Goal: Task Accomplishment & Management: Manage account settings

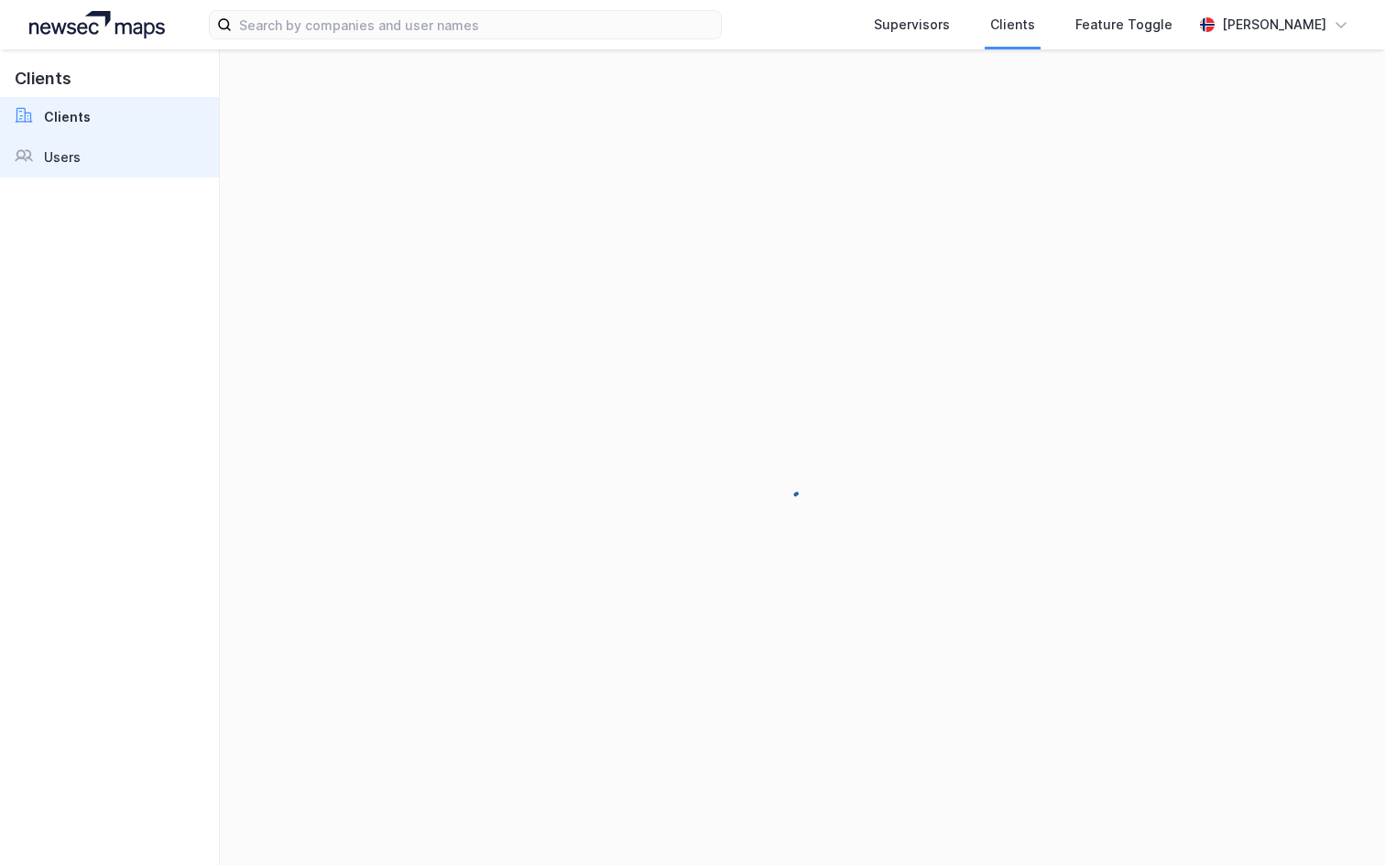
click at [94, 160] on link "Users" at bounding box center [109, 157] width 219 height 40
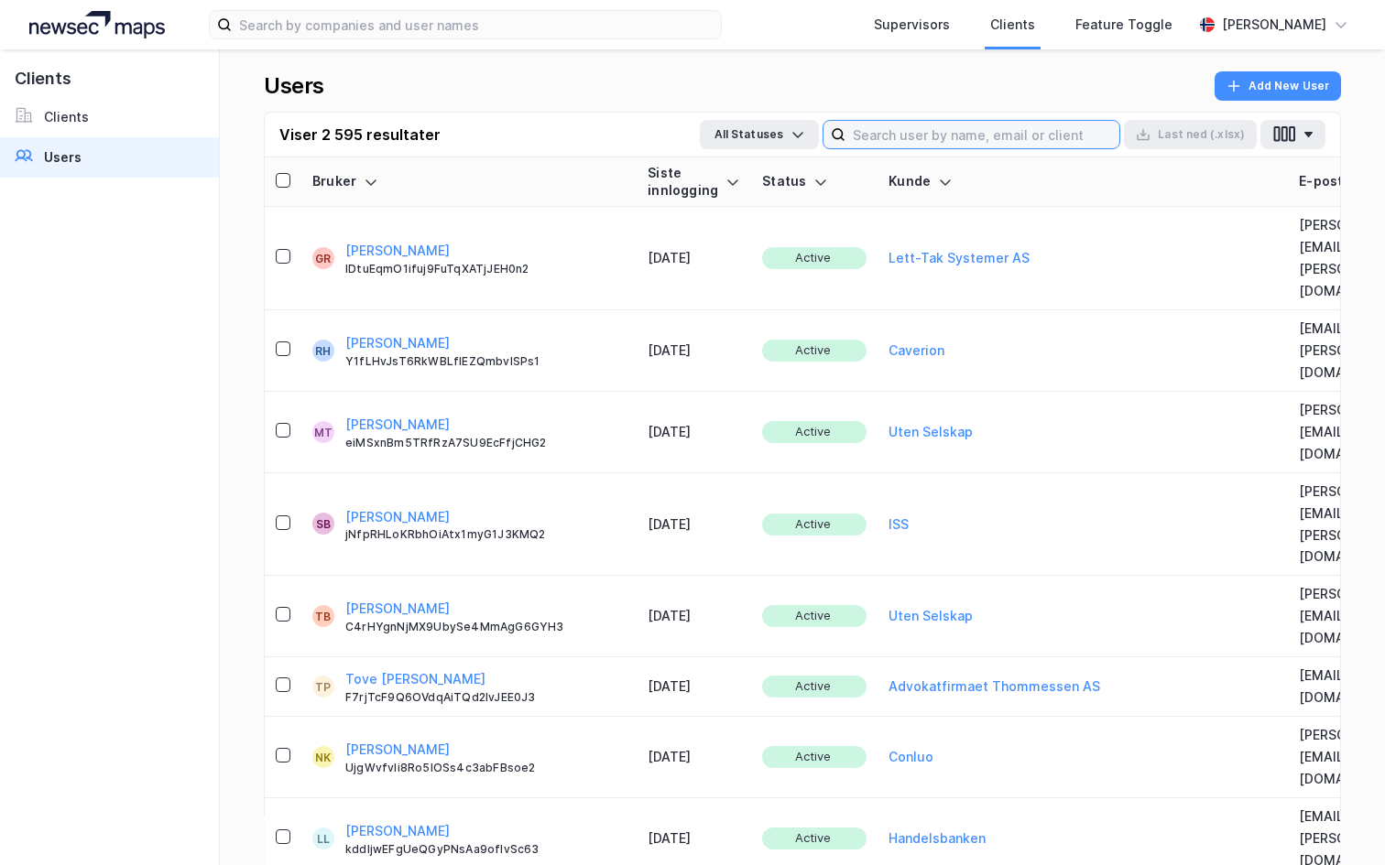
click at [936, 134] on input at bounding box center [982, 134] width 274 height 27
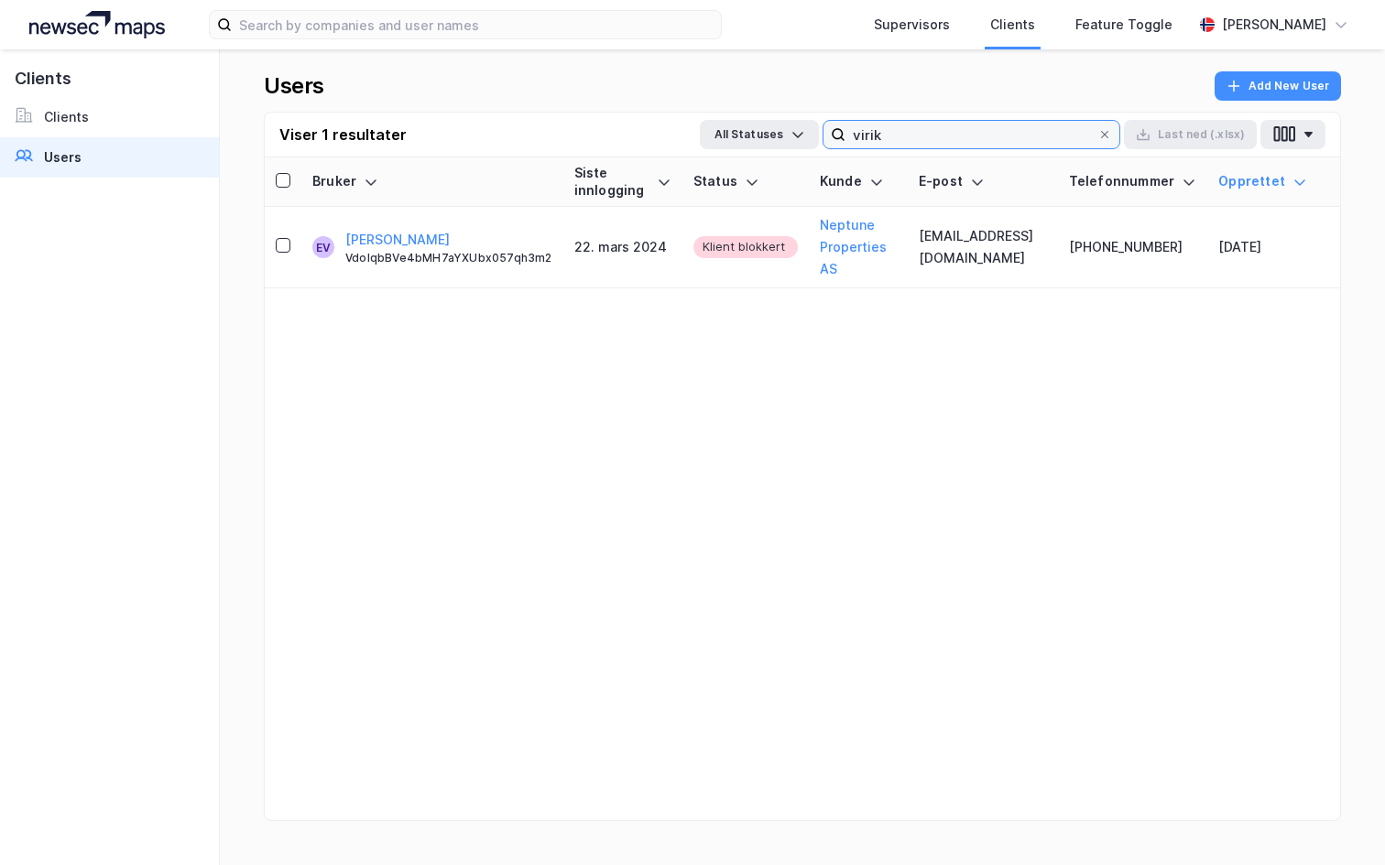
type input "virik"
click at [1239, 20] on div "[PERSON_NAME]" at bounding box center [1274, 25] width 104 height 22
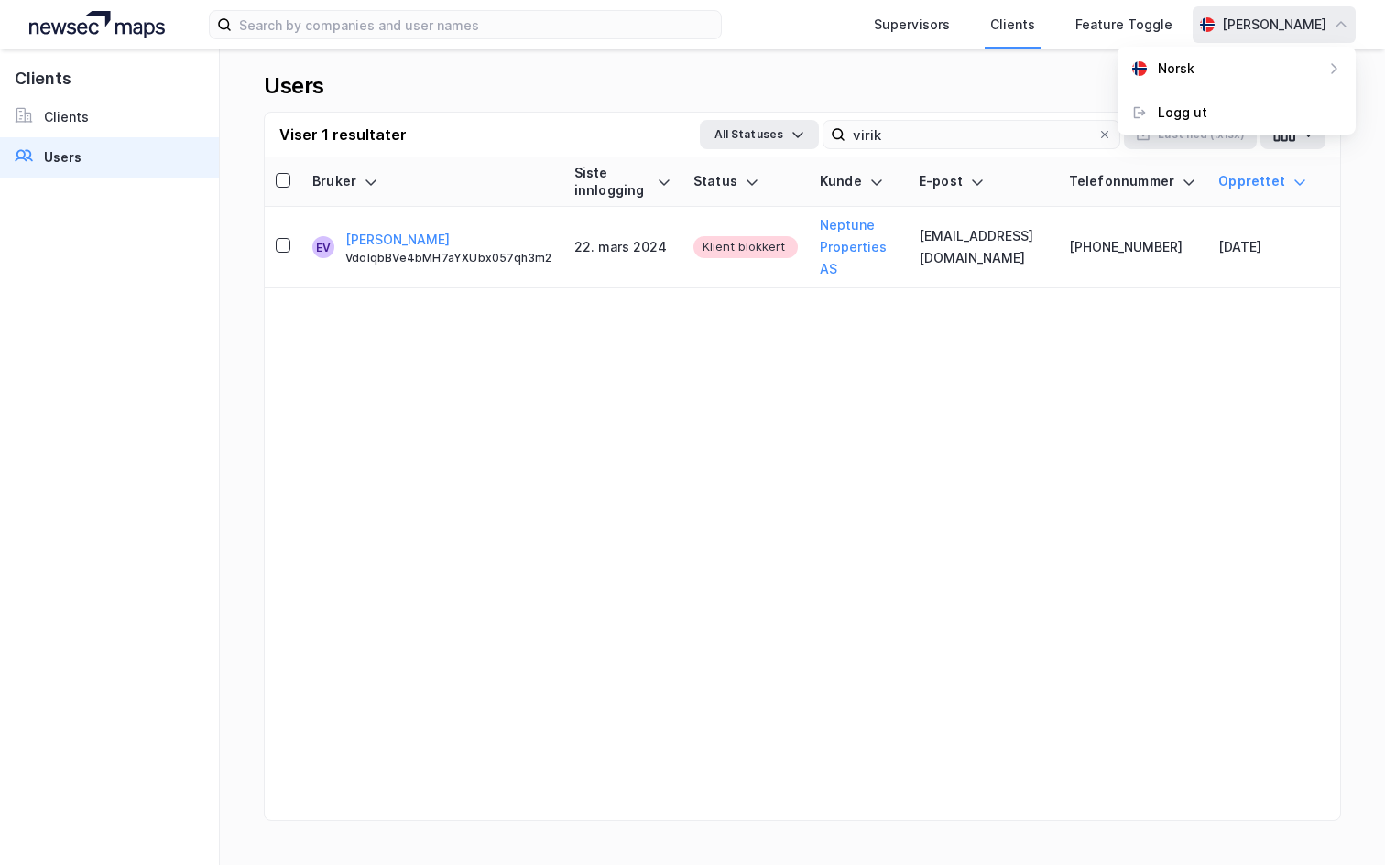
click at [1218, 5] on div "Supervisors Clients Feature Toggle [PERSON_NAME] Norsk Logg ut" at bounding box center [692, 24] width 1385 height 49
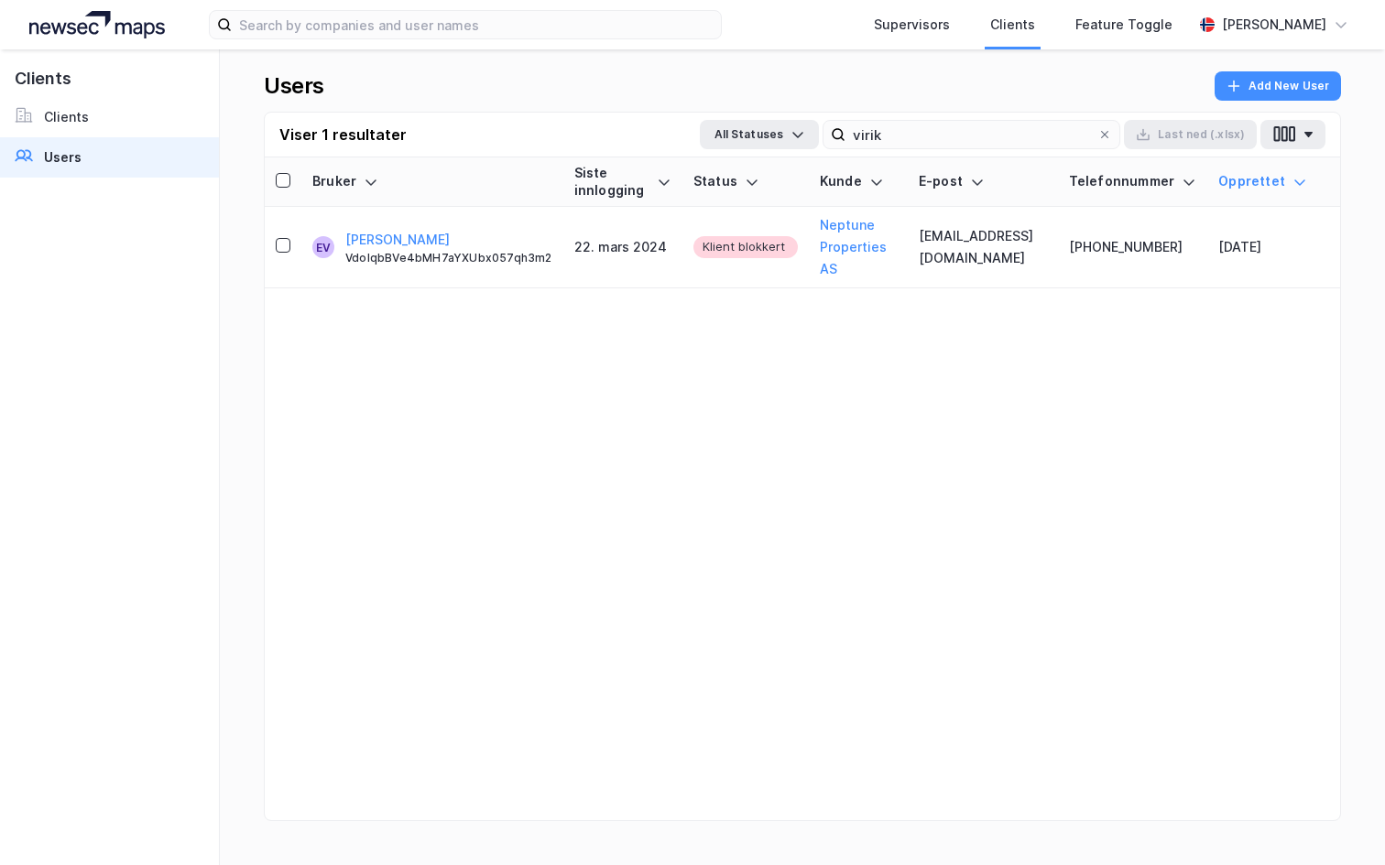
click at [691, 402] on div "Bruker Siste innlogging Status Kunde E-post Telefonnummer Opprettet EV [PERSON_…" at bounding box center [802, 512] width 1075 height 708
click at [997, 161] on th "E-post" at bounding box center [983, 182] width 150 height 49
click at [992, 148] on label "virik" at bounding box center [971, 134] width 298 height 29
click at [992, 148] on input "virik" at bounding box center [971, 134] width 252 height 27
click at [992, 148] on label "virik" at bounding box center [971, 134] width 298 height 29
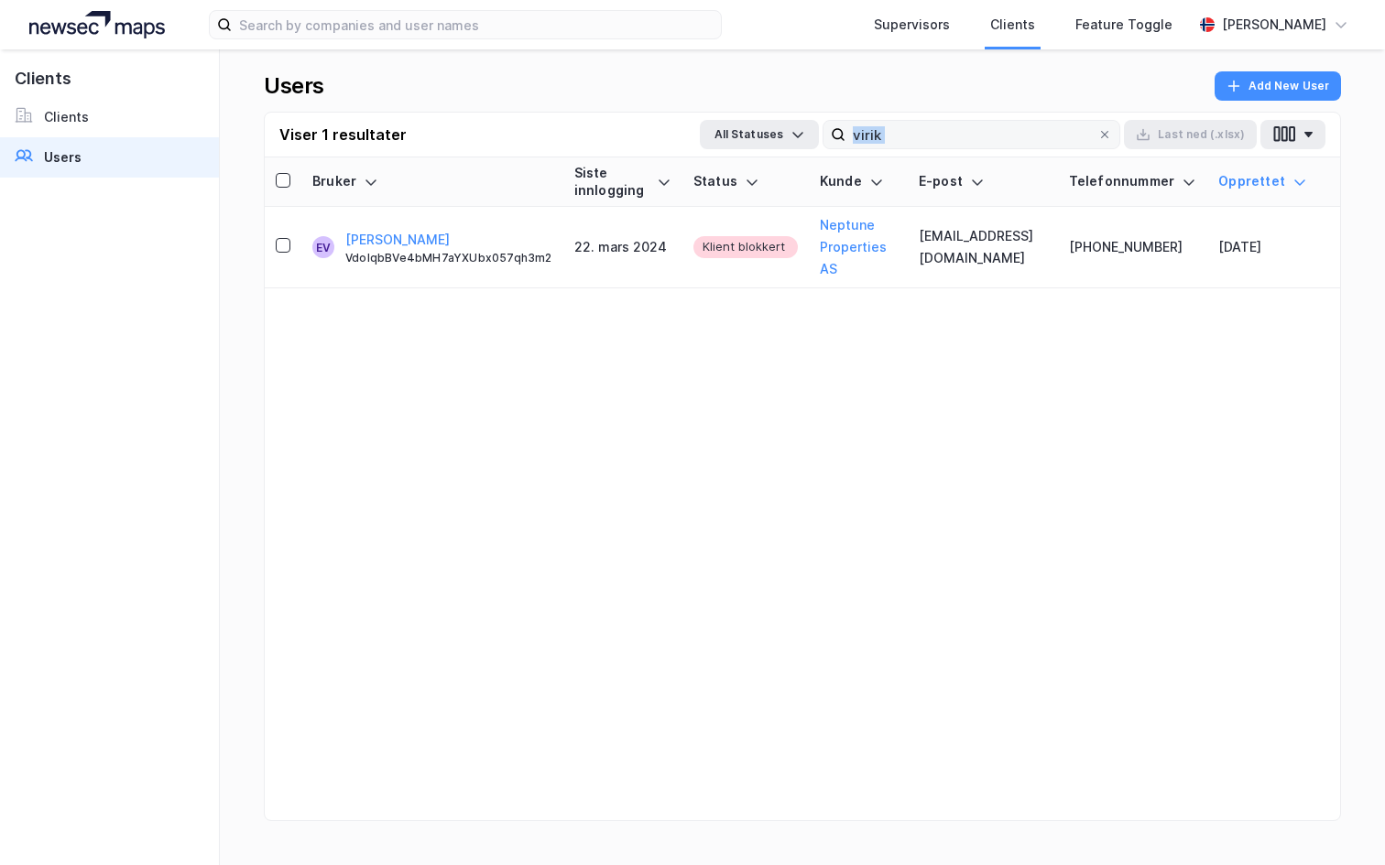
click at [992, 148] on input "virik" at bounding box center [971, 134] width 252 height 27
click at [950, 139] on input "virik" at bounding box center [971, 134] width 252 height 27
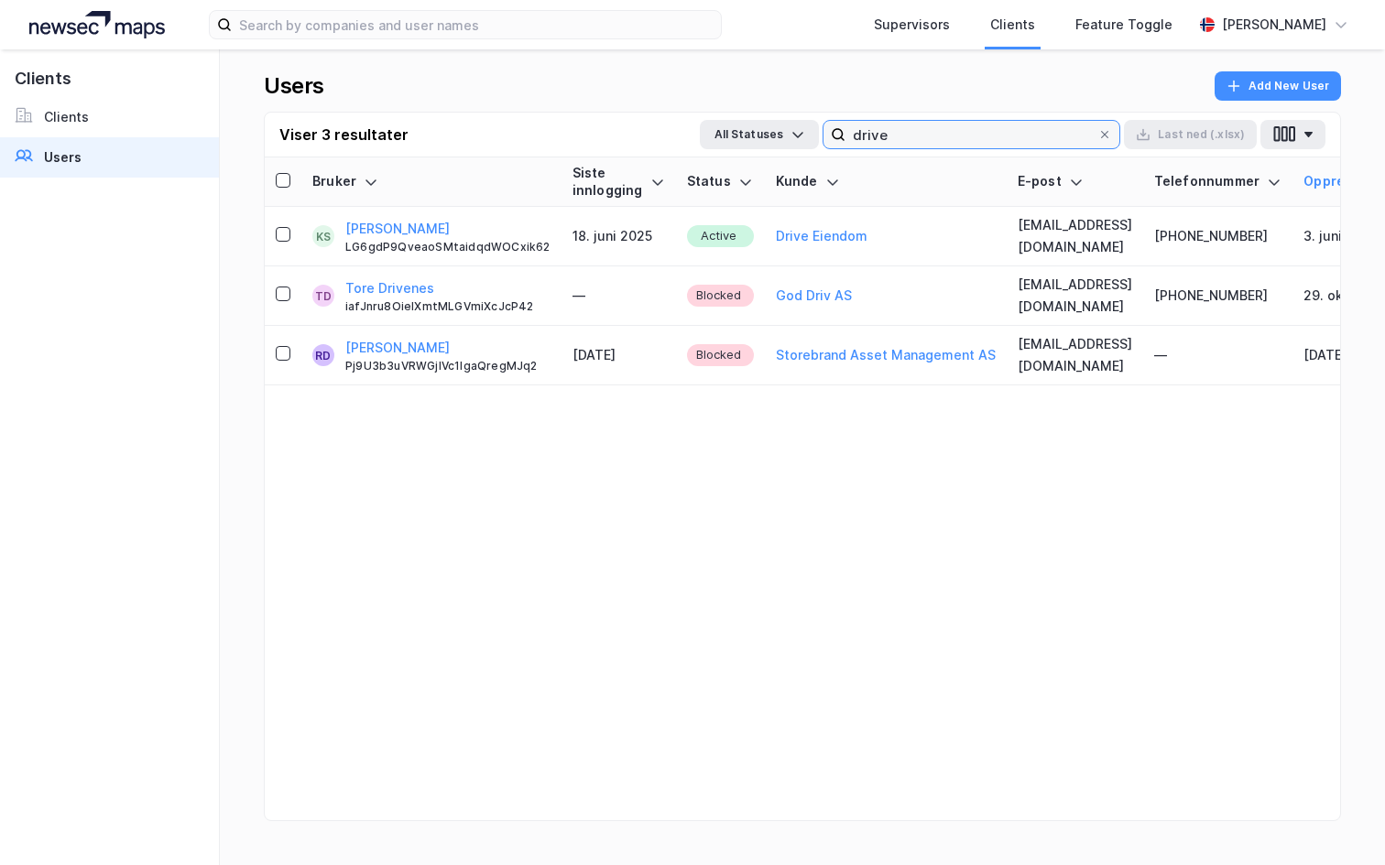
click at [1003, 123] on input "drive" at bounding box center [971, 134] width 252 height 27
type input "g"
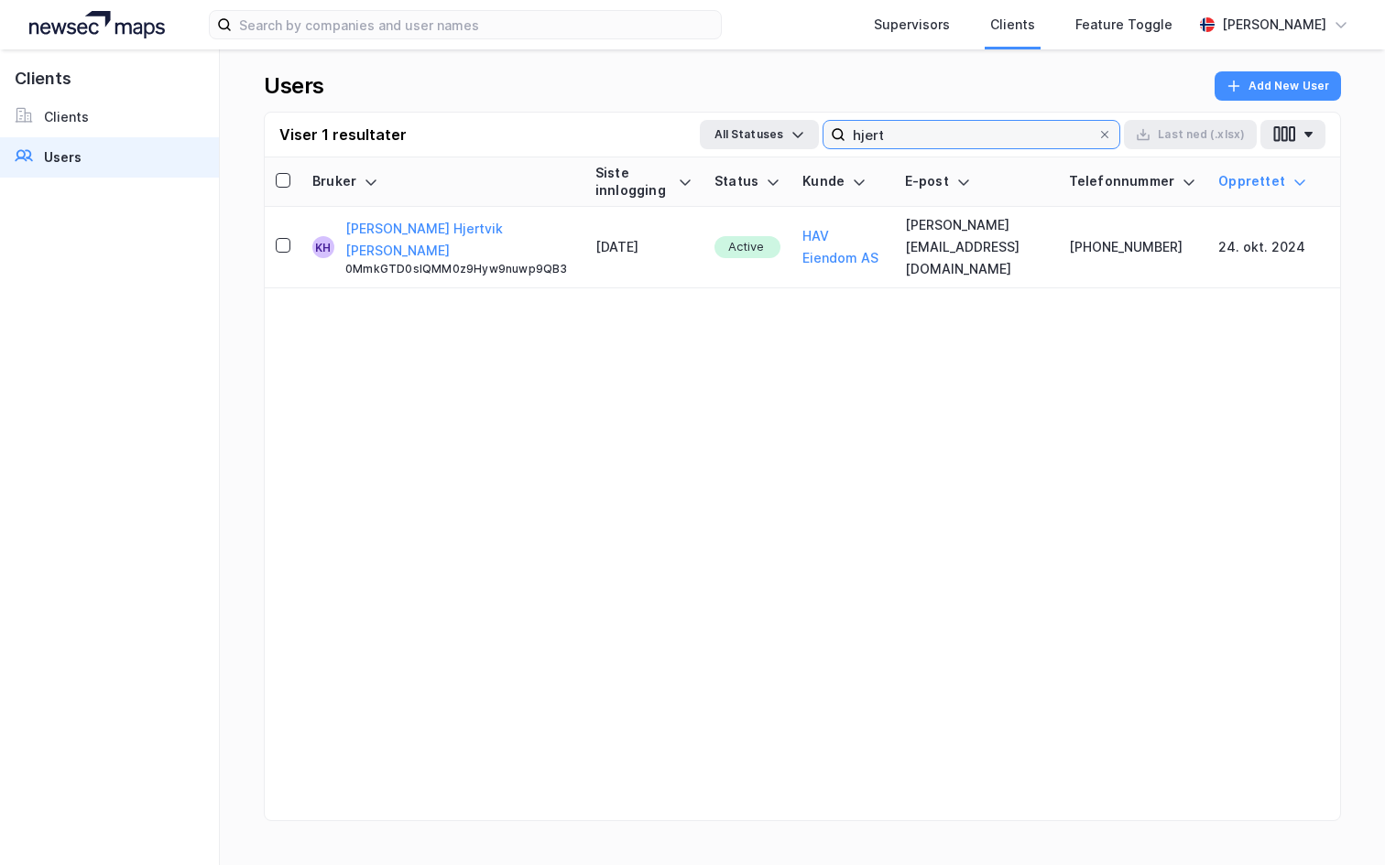
click at [932, 146] on input "hjert" at bounding box center [971, 134] width 252 height 27
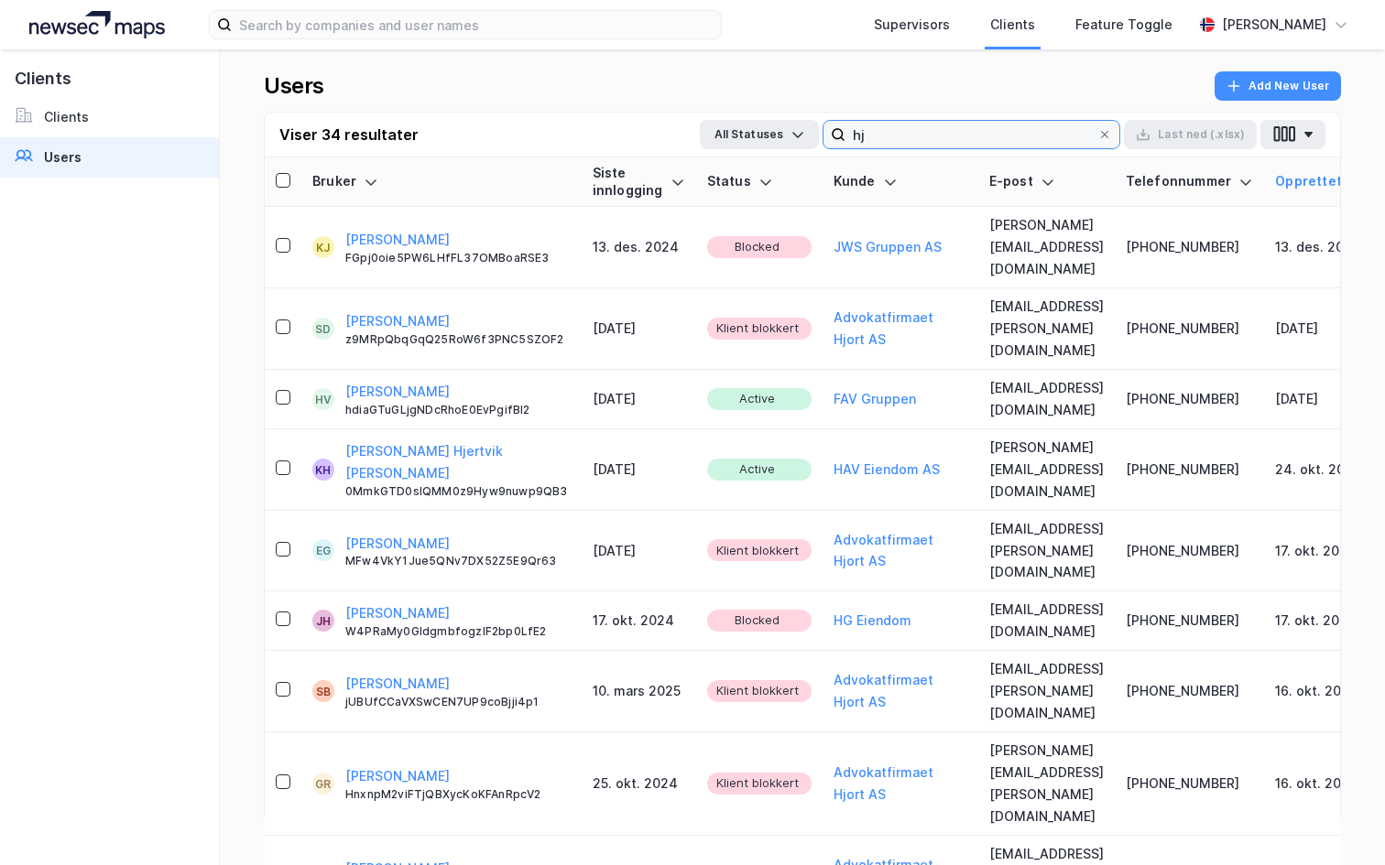
type input "h"
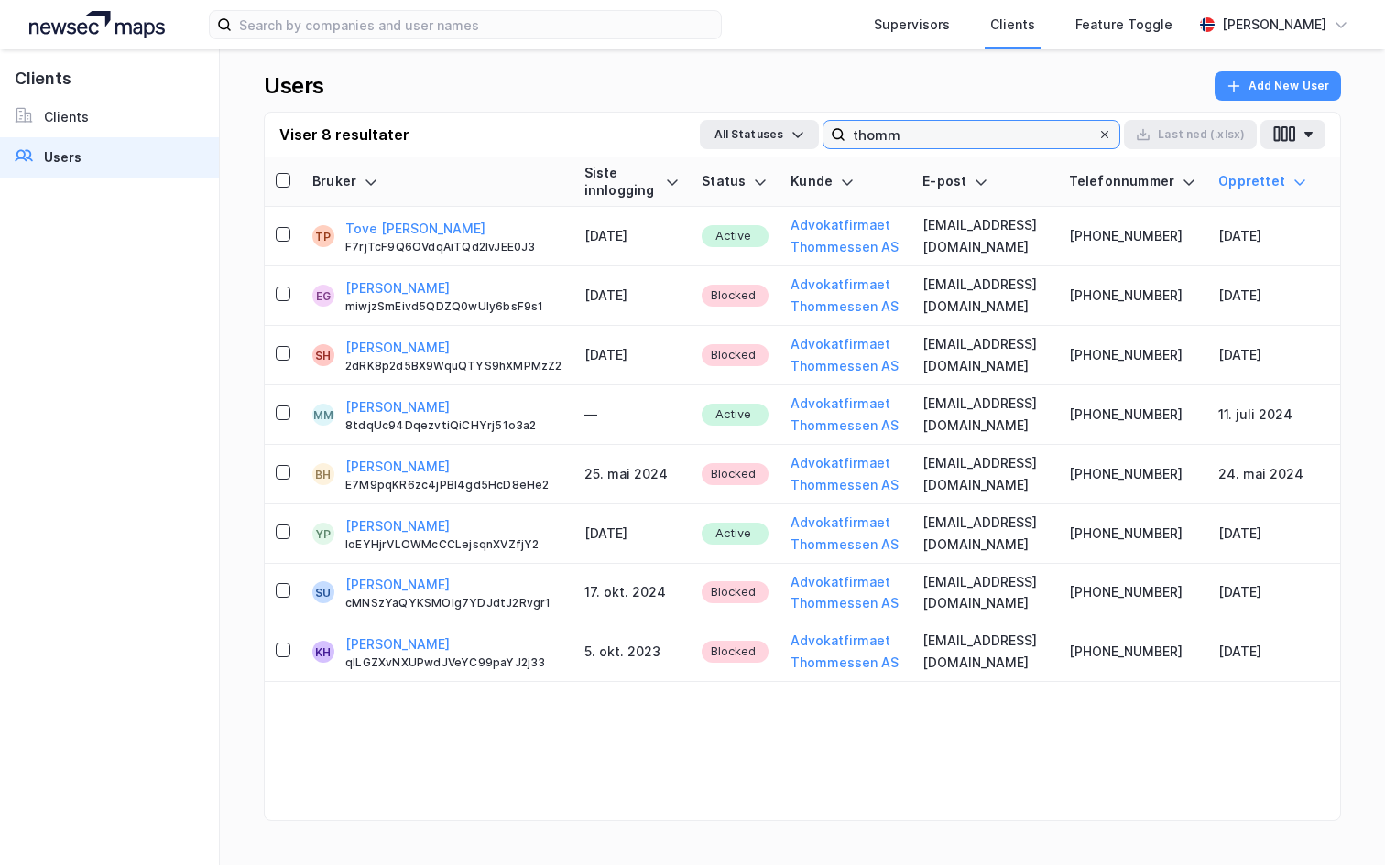
type input "thomm"
click at [1105, 131] on icon at bounding box center [1104, 134] width 11 height 11
click at [1097, 131] on input "thomm" at bounding box center [971, 134] width 252 height 27
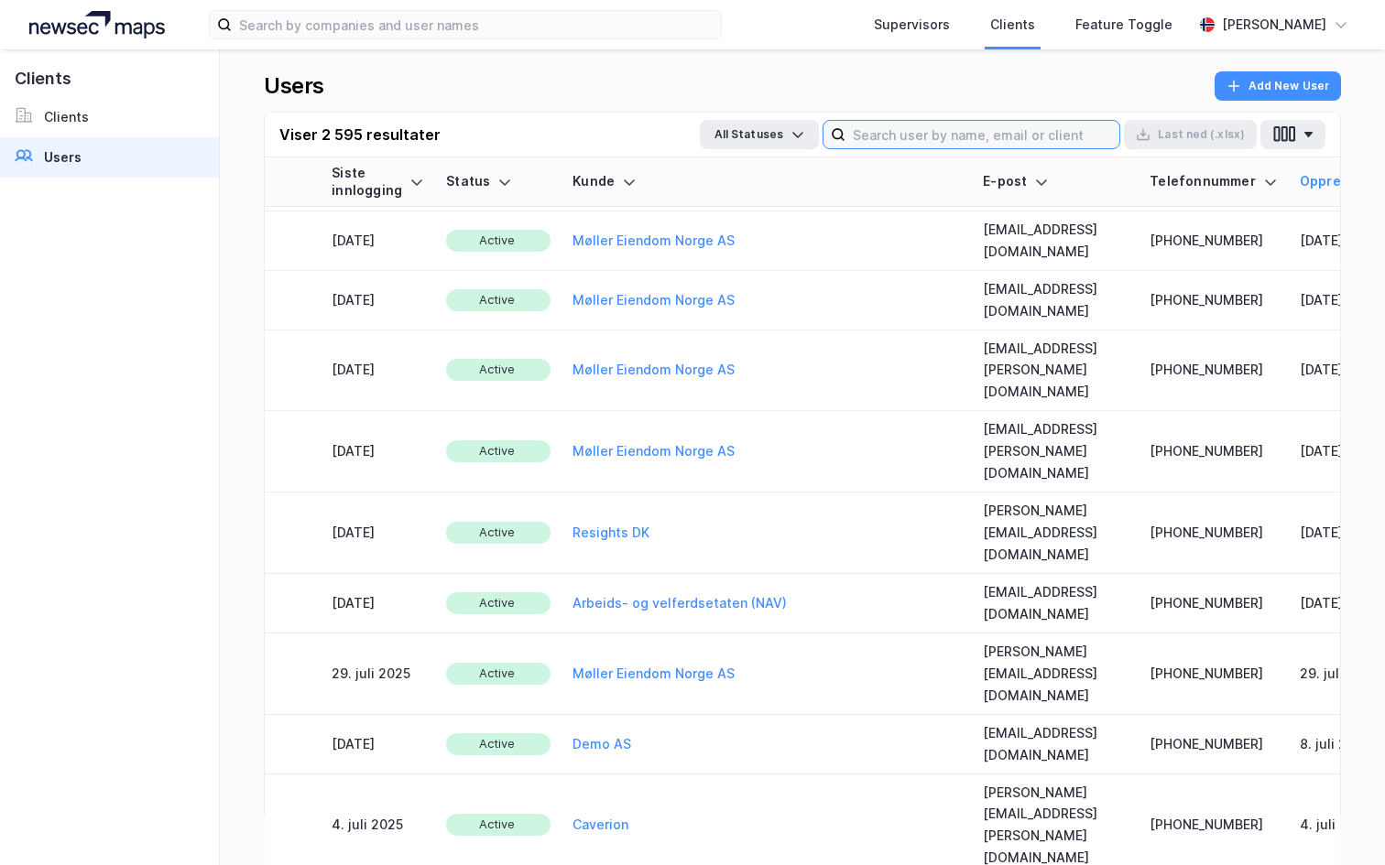
scroll to position [1948, 454]
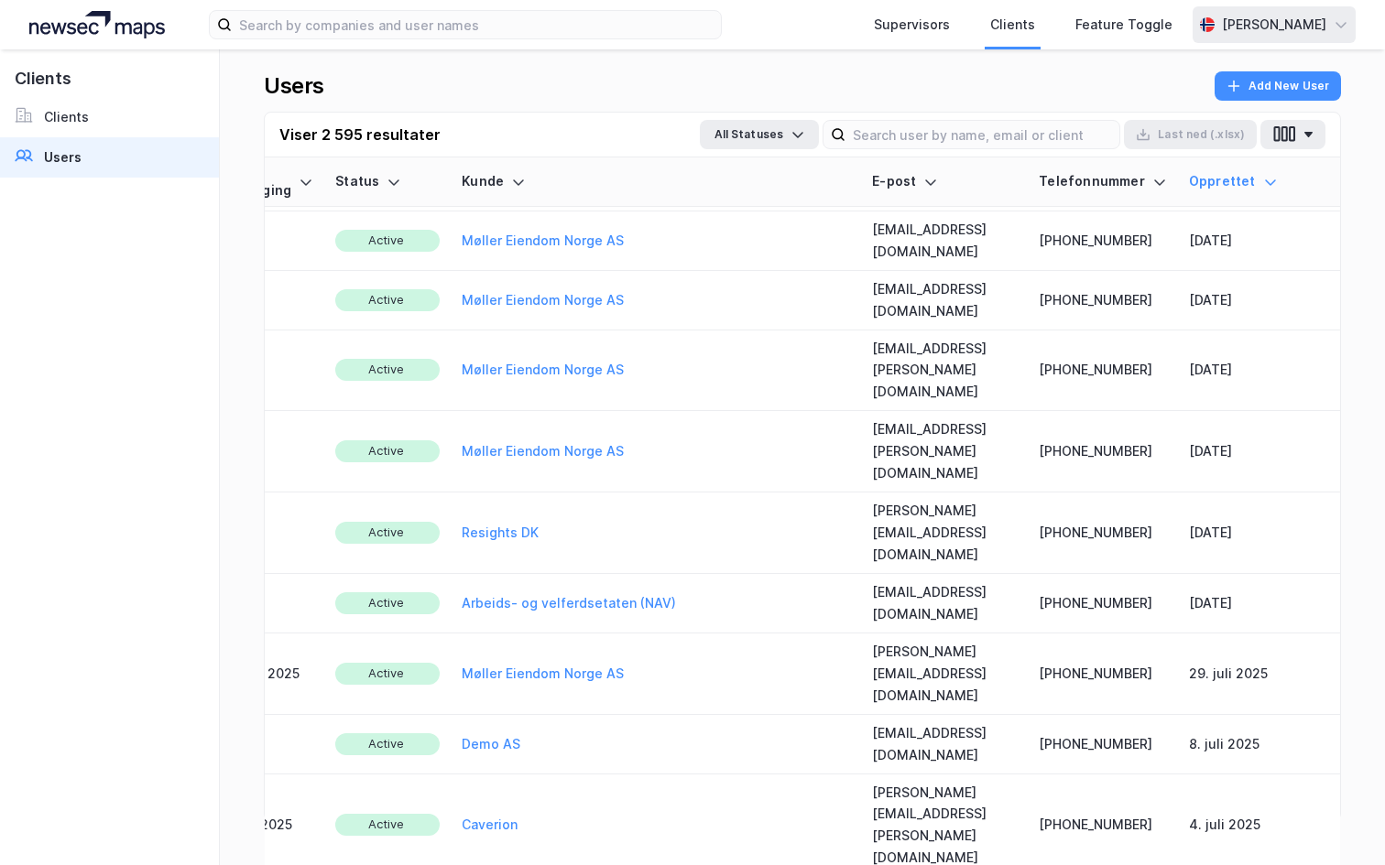
click at [1279, 14] on div "[PERSON_NAME]" at bounding box center [1274, 25] width 104 height 22
click at [1212, 100] on div "Logg ut" at bounding box center [1236, 113] width 238 height 44
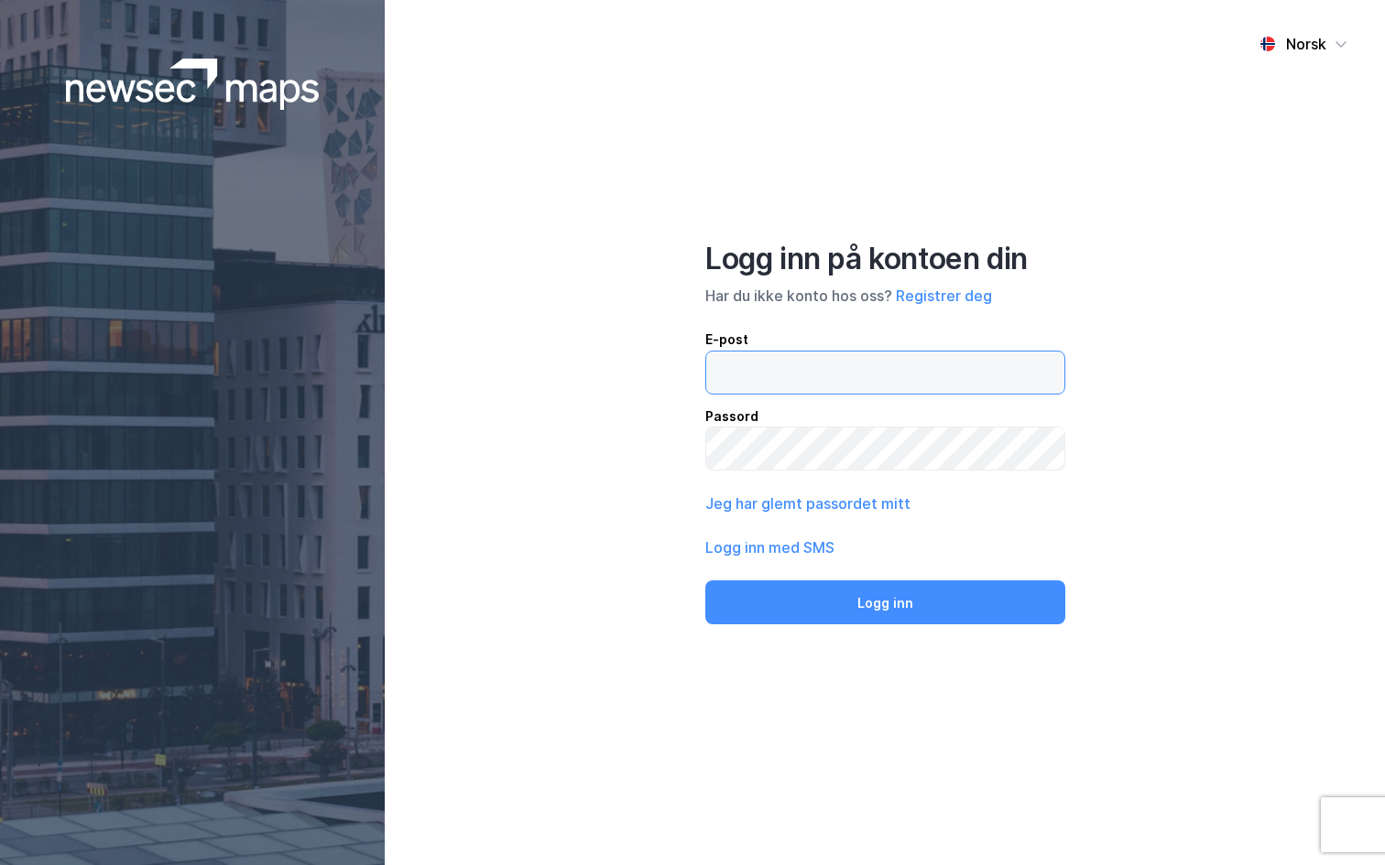
click at [742, 369] on input "email" at bounding box center [885, 373] width 358 height 42
type input "[PERSON_NAME][EMAIL_ADDRESS][DOMAIN_NAME]"
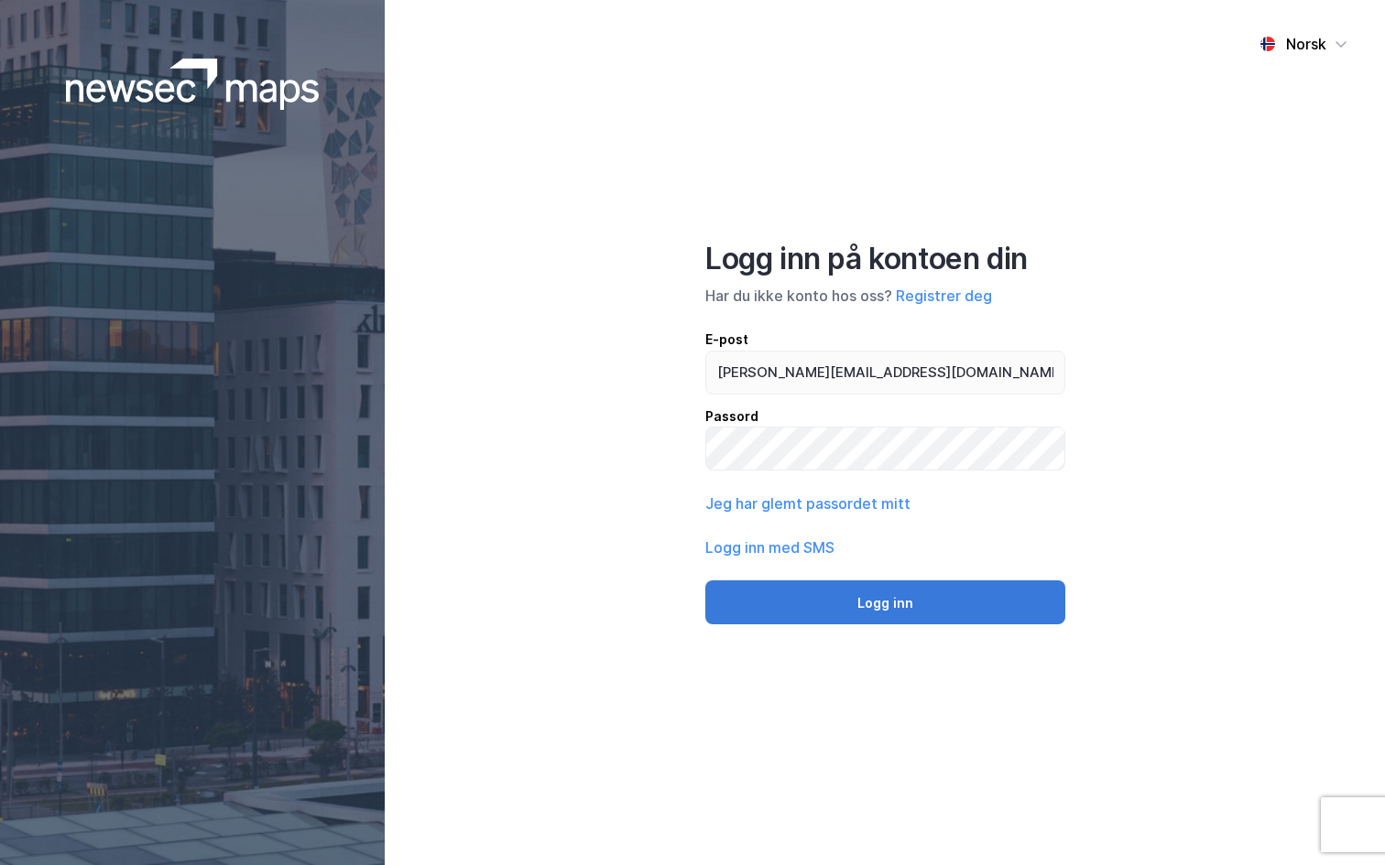
click at [854, 599] on button "Logg inn" at bounding box center [885, 603] width 360 height 44
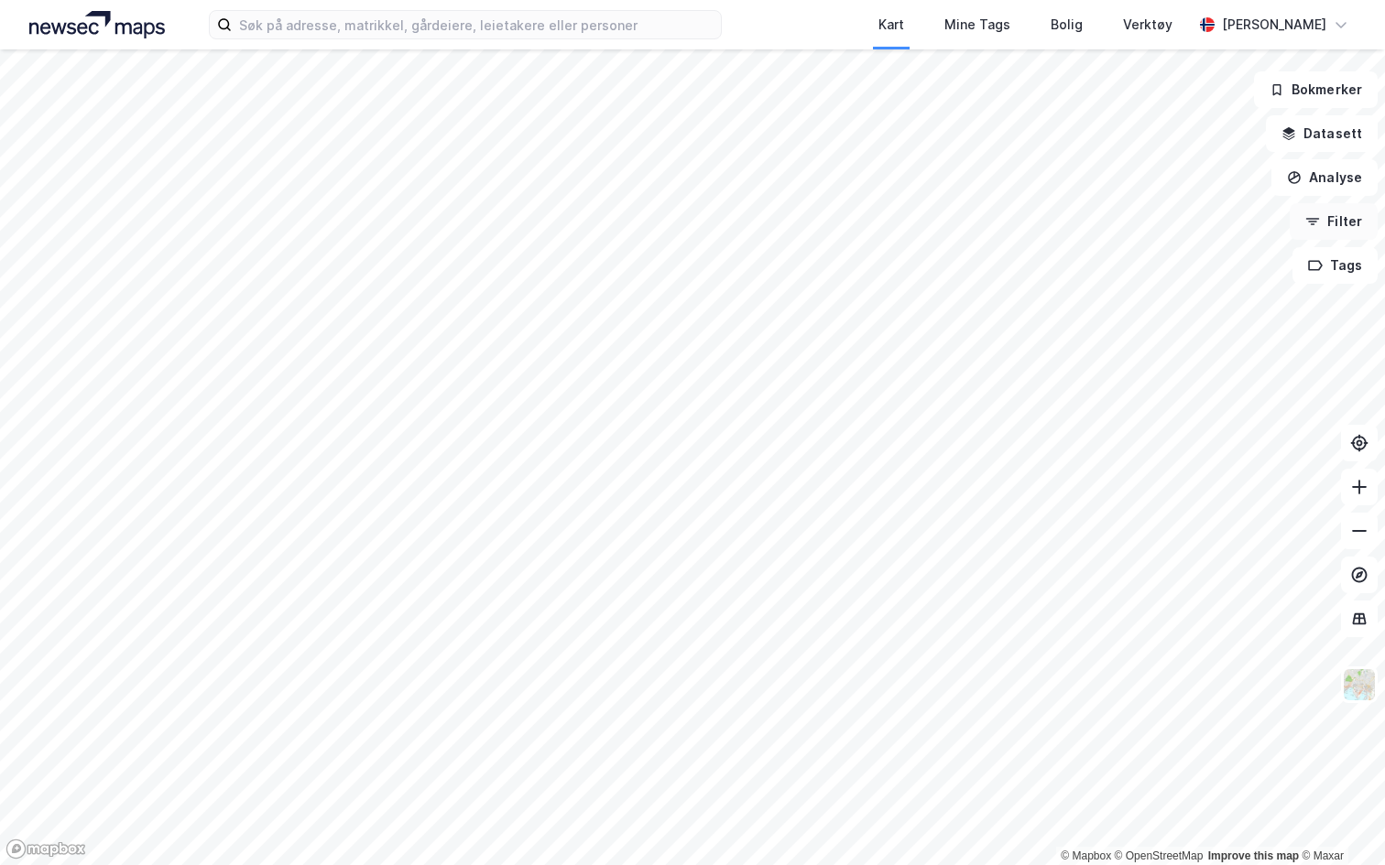
click at [1323, 219] on button "Filter" at bounding box center [1333, 221] width 88 height 37
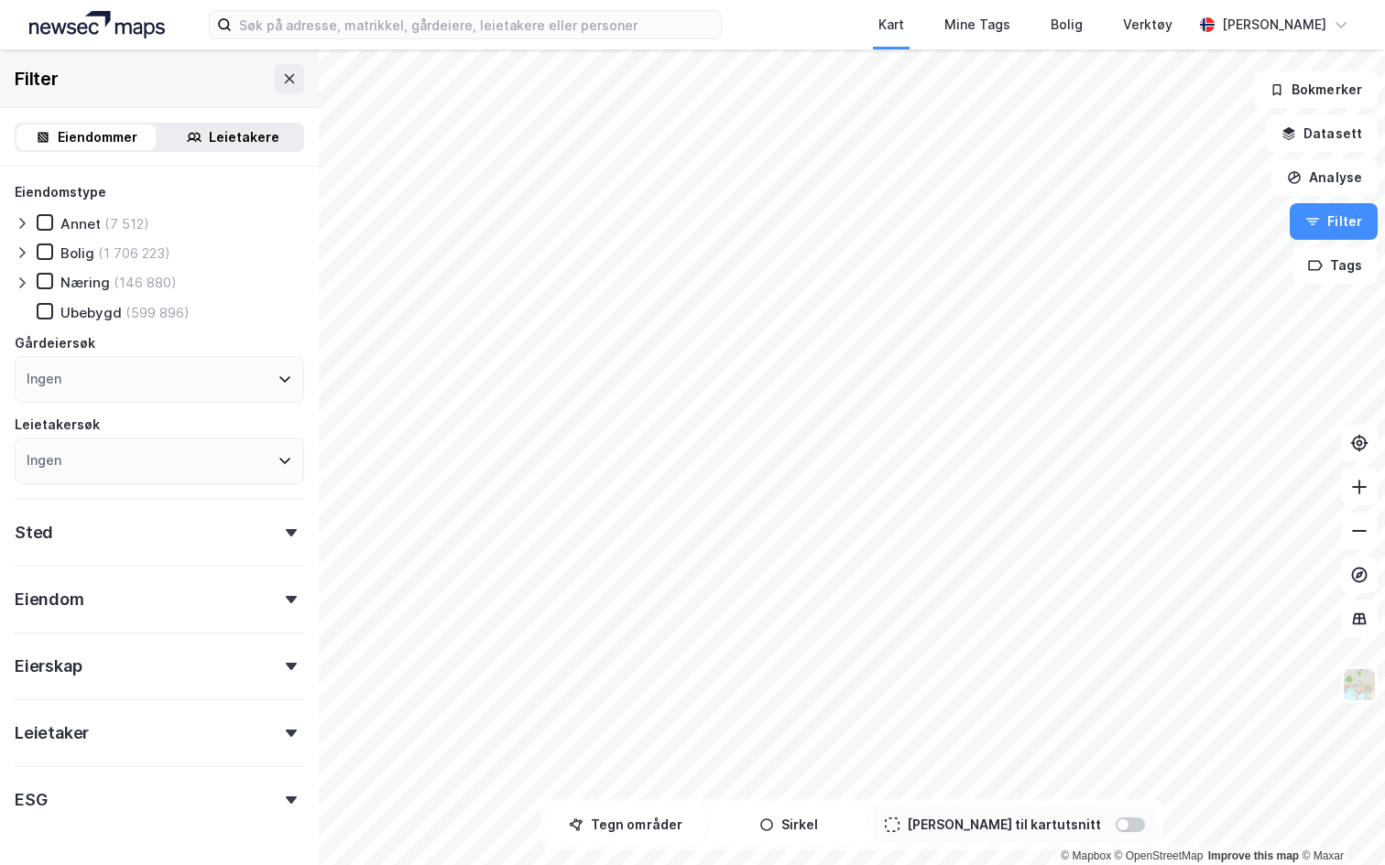
click at [252, 139] on div "Leietakere" at bounding box center [244, 137] width 71 height 22
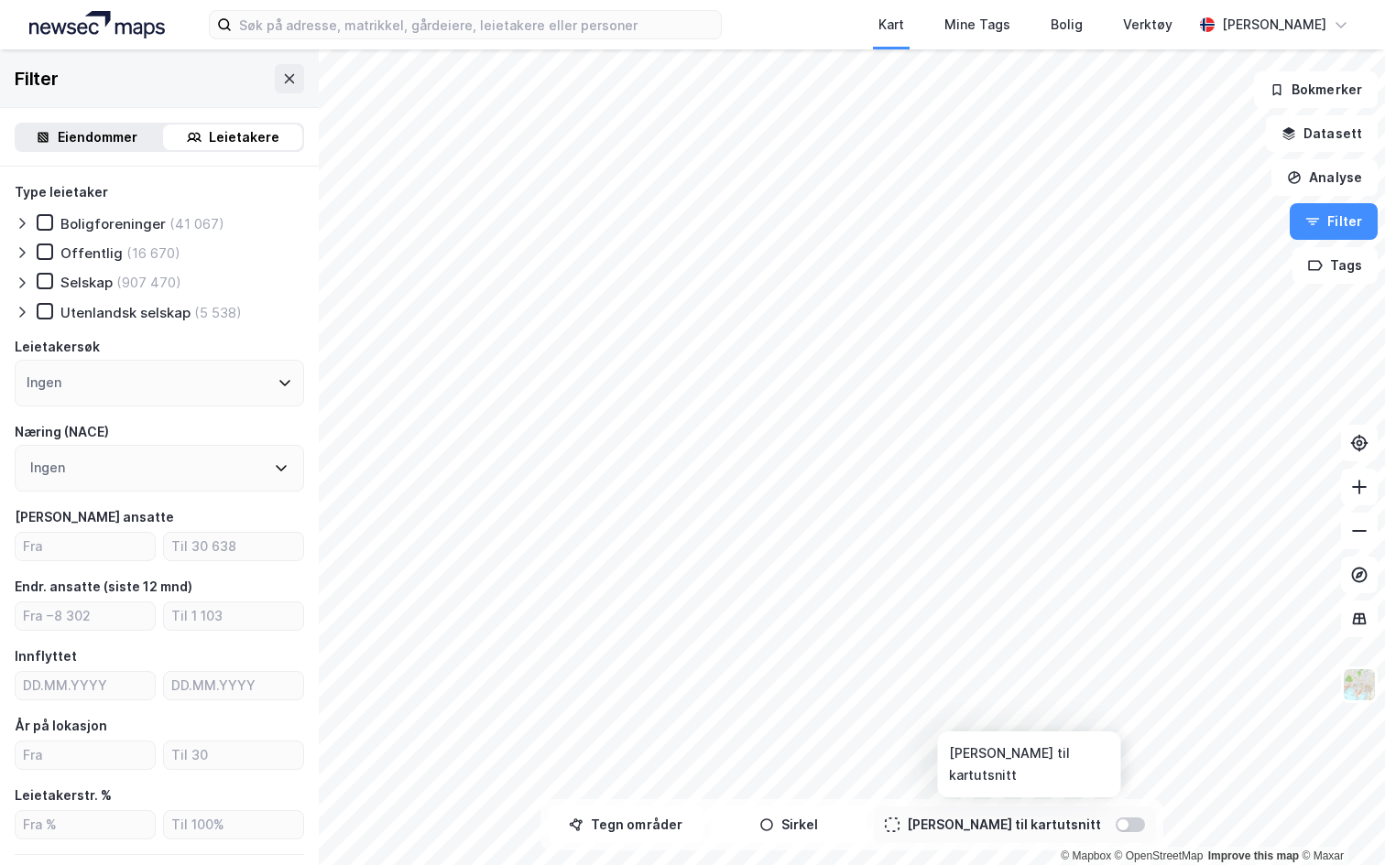
click at [1115, 818] on div at bounding box center [1129, 825] width 29 height 15
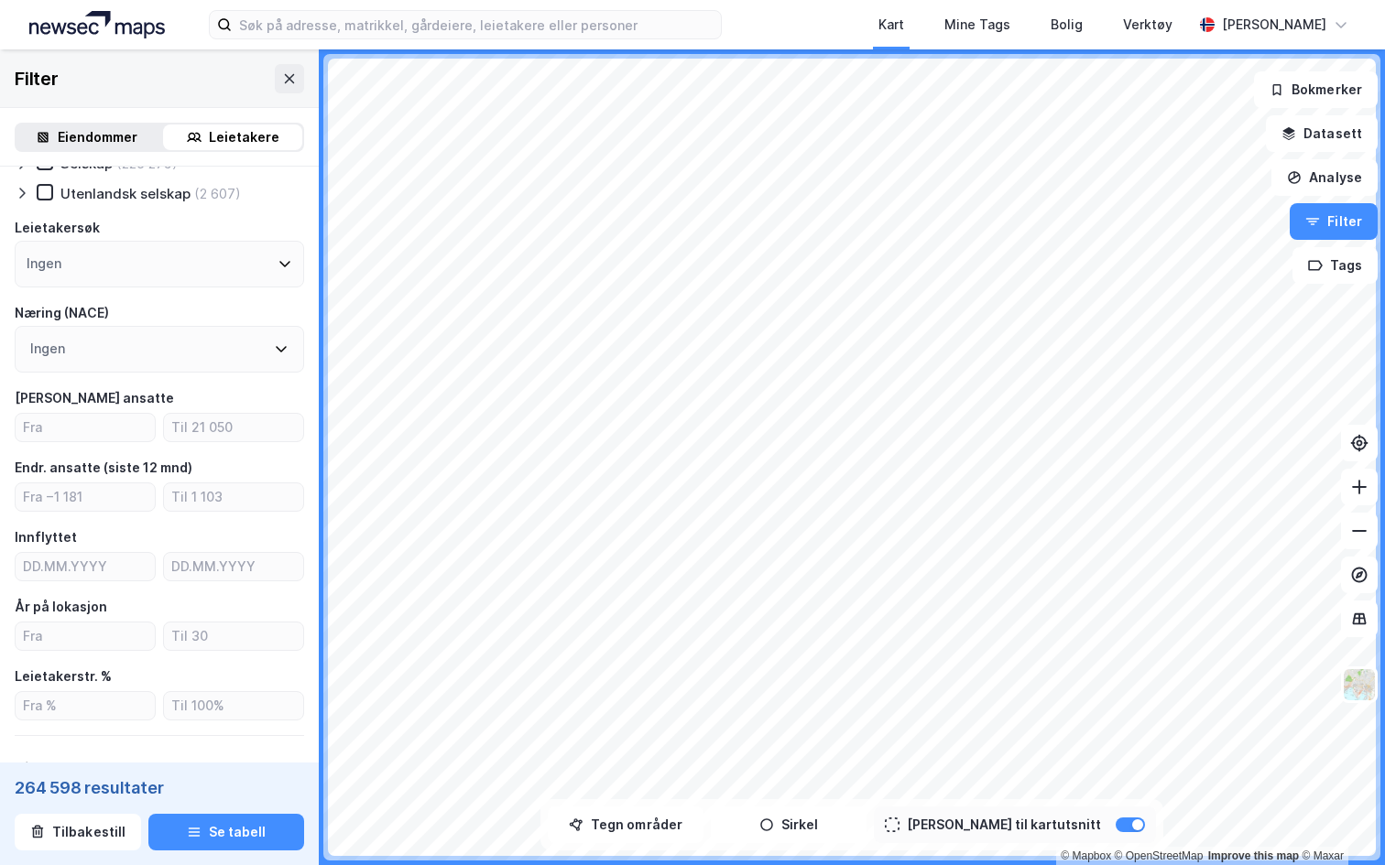
scroll to position [114, 0]
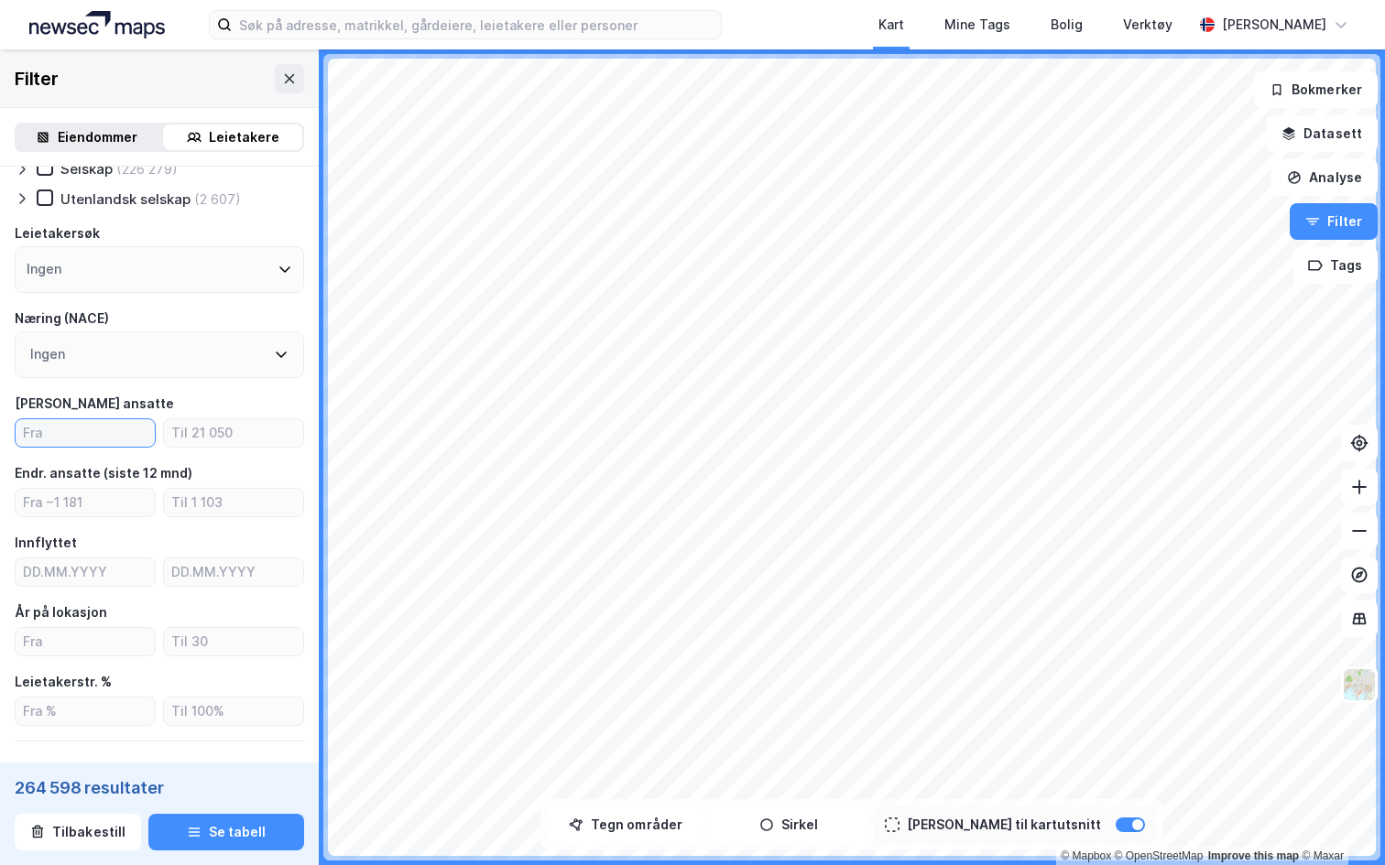
click at [102, 439] on input "number" at bounding box center [85, 432] width 139 height 27
type input "1"
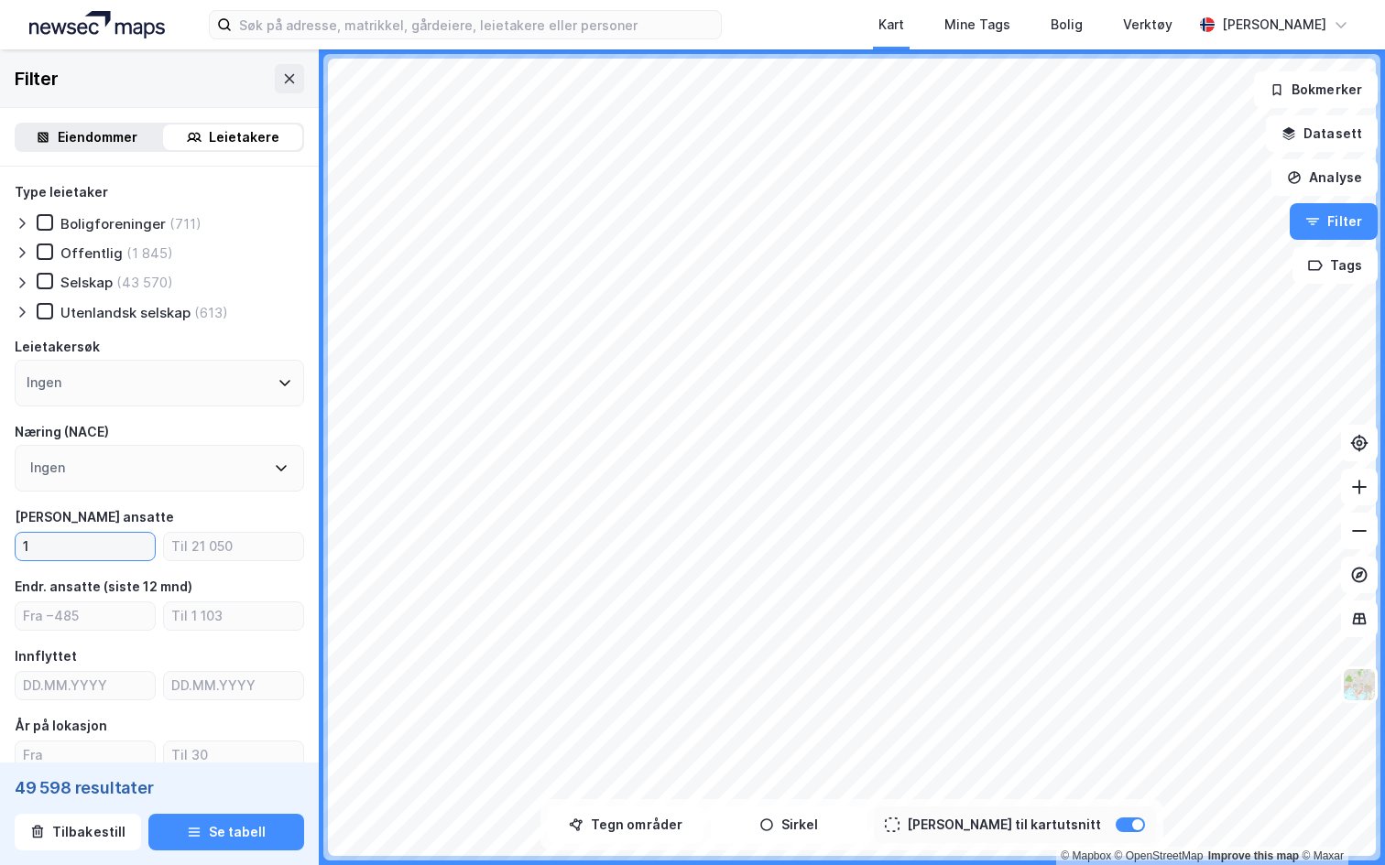
click at [126, 547] on input "1" at bounding box center [85, 546] width 139 height 27
drag, startPoint x: 290, startPoint y: 77, endPoint x: 229, endPoint y: 263, distance: 195.8
click at [229, 263] on div "Filter Eiendommer Leietakere Type leietaker Boligforeninger (10 142) Offentlig …" at bounding box center [159, 597] width 319 height 1097
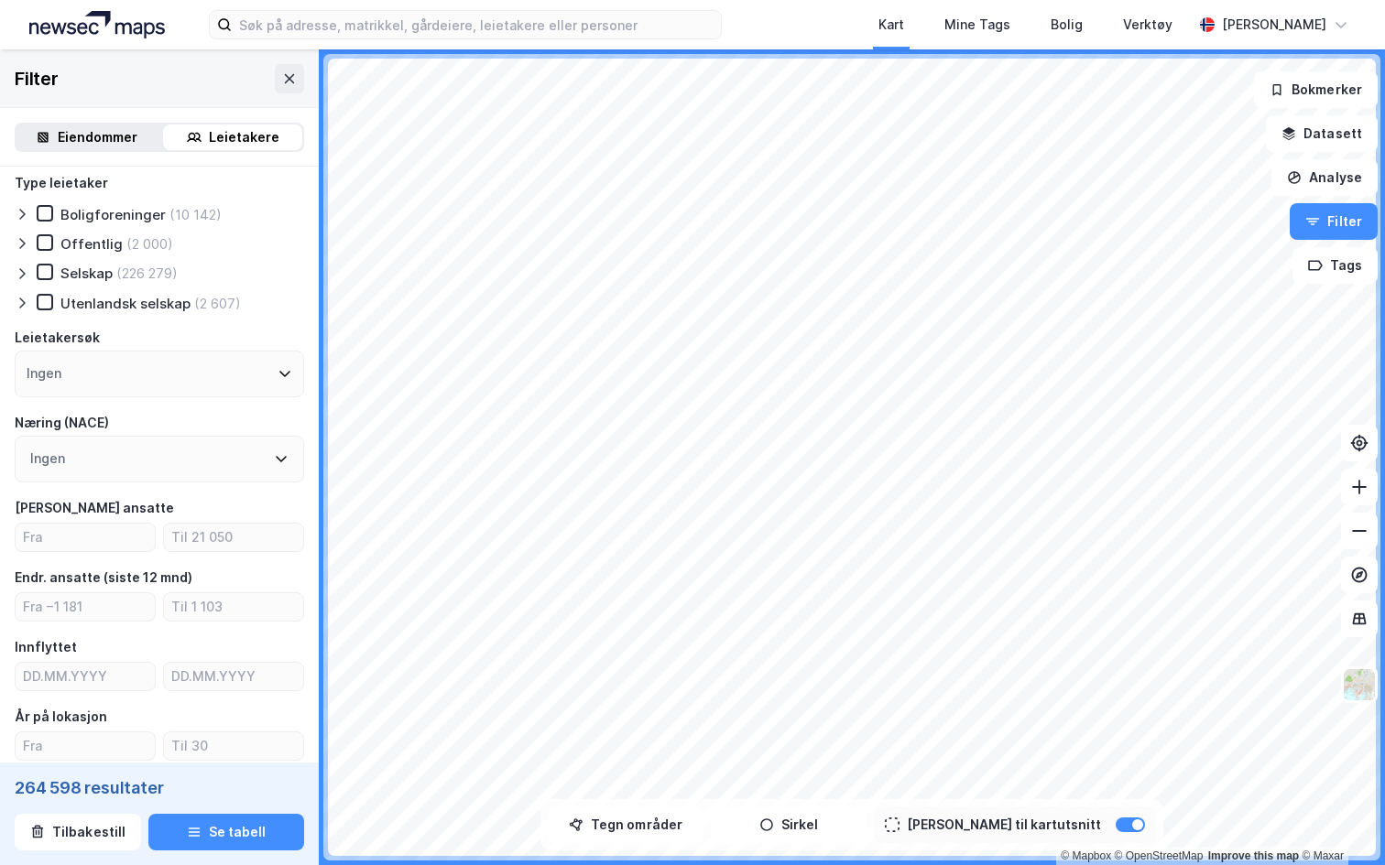
scroll to position [8, 0]
click at [125, 372] on div "Ingen" at bounding box center [159, 375] width 289 height 47
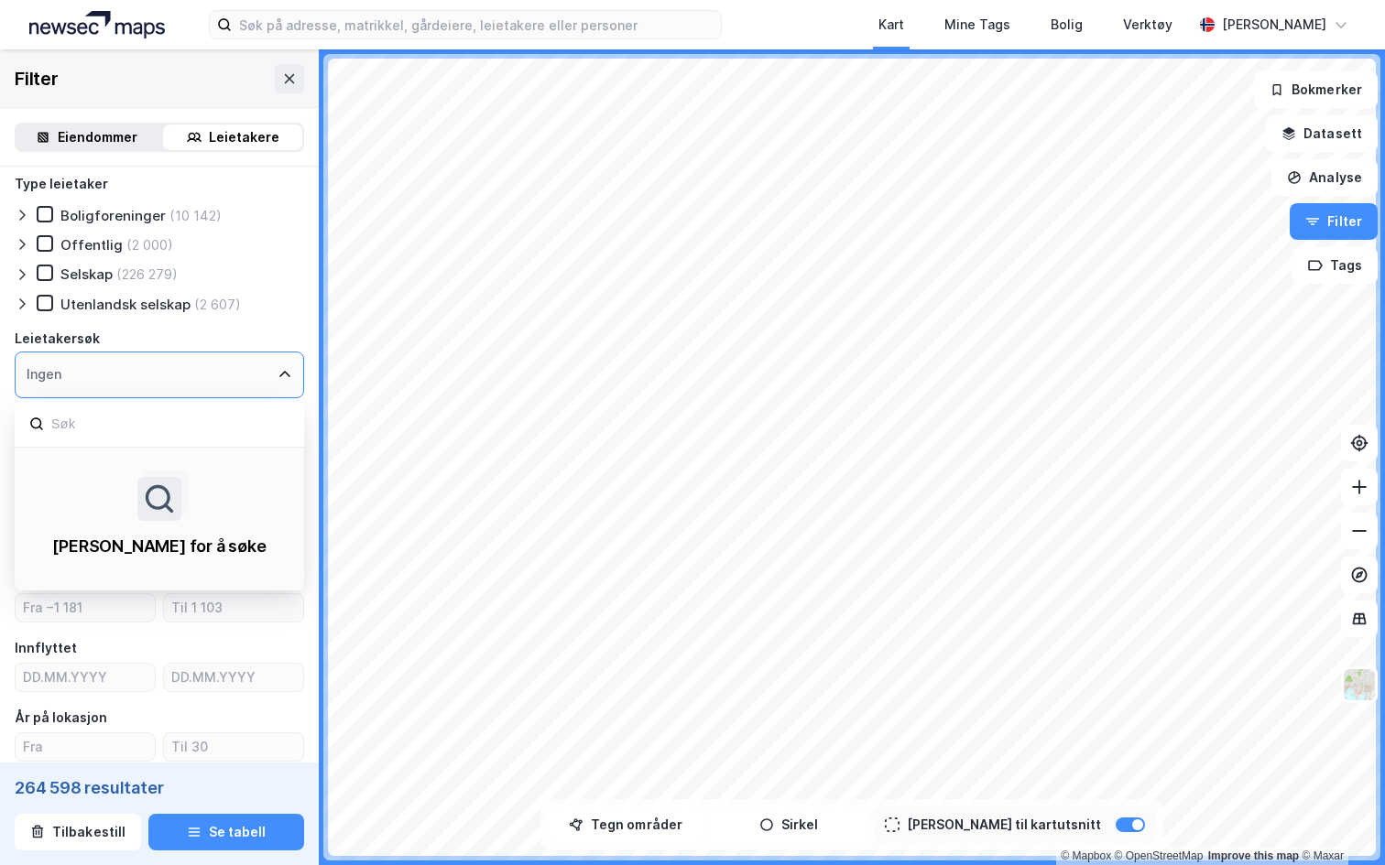
click at [248, 326] on div "Type leietaker Boligforeninger (10 142) Offentlig (2 000) Selskap (226 279) Ute…" at bounding box center [159, 602] width 289 height 859
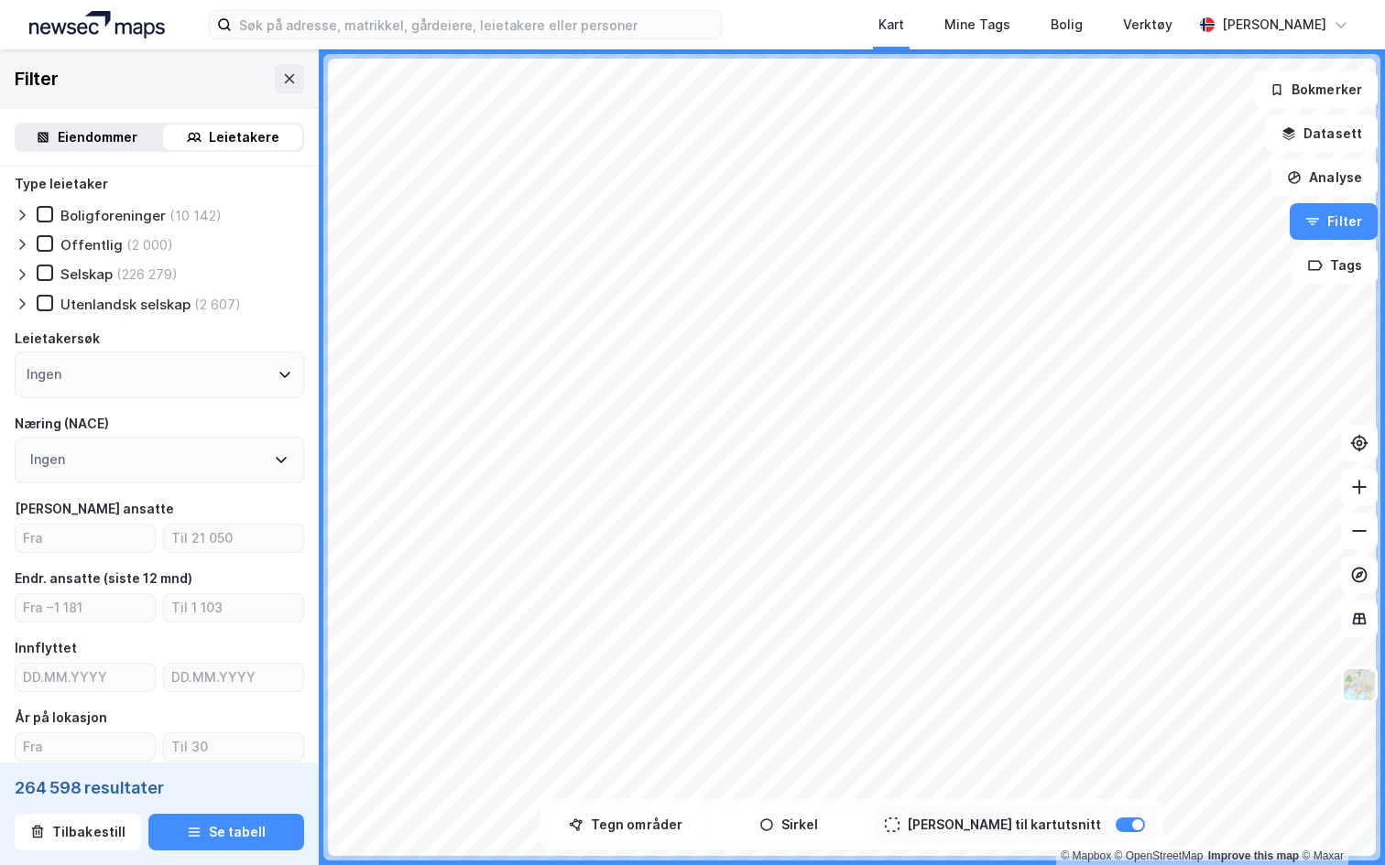
click at [133, 463] on div "Ingen" at bounding box center [159, 460] width 289 height 47
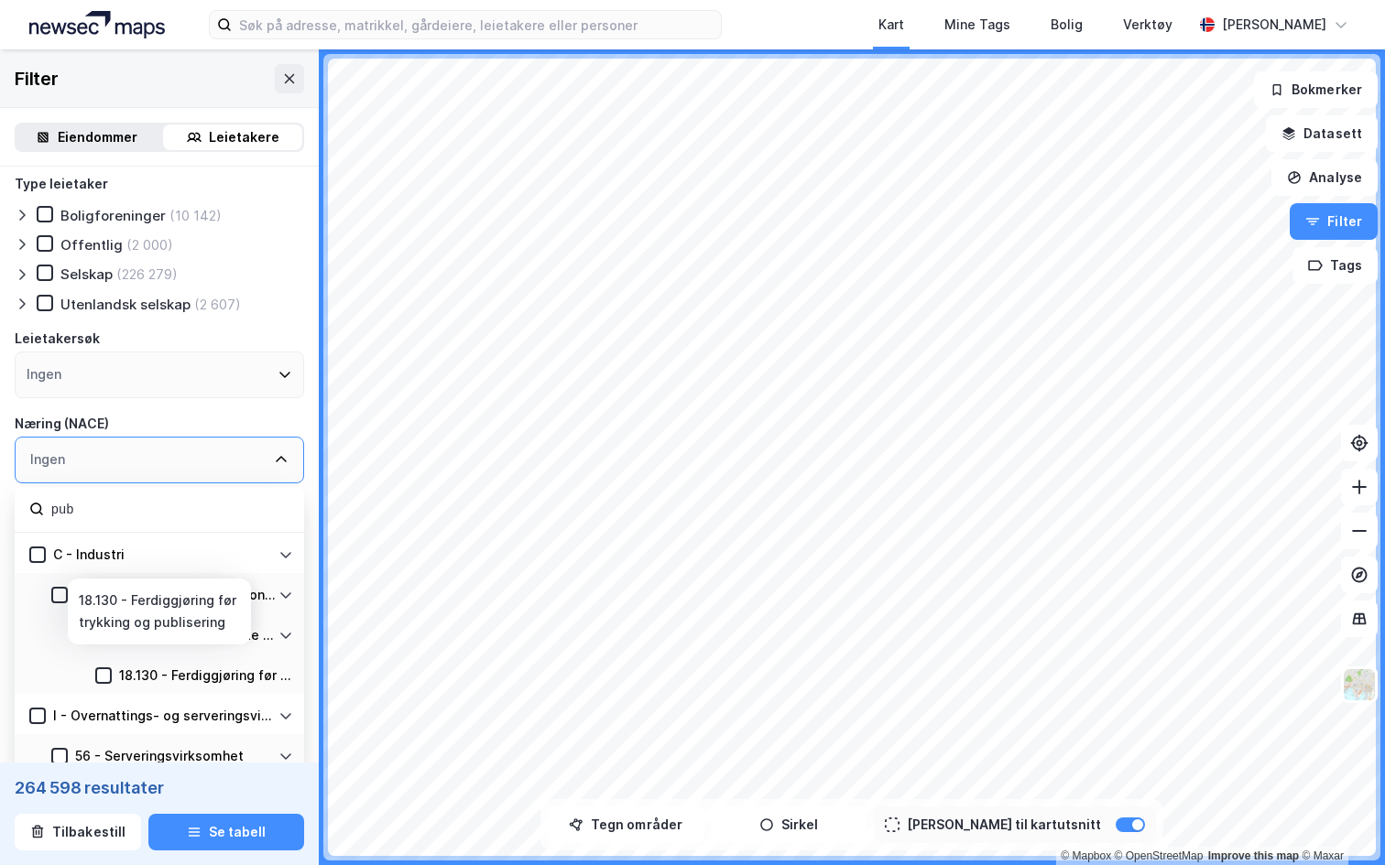
scroll to position [79, 0]
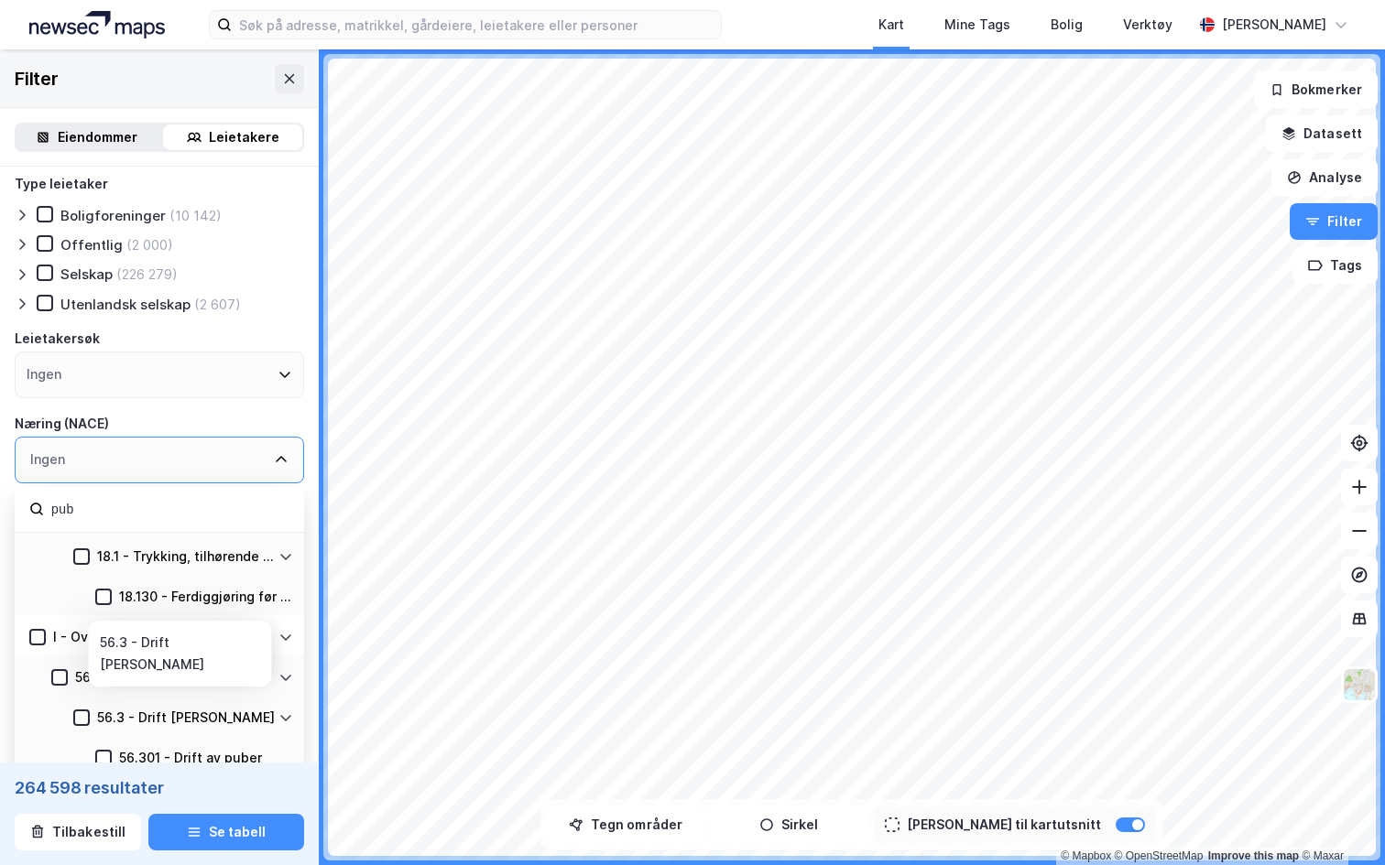
type input "pub"
click at [92, 720] on div "56.3 - Drift av barer" at bounding box center [184, 718] width 189 height 22
click at [88, 716] on div at bounding box center [81, 718] width 16 height 16
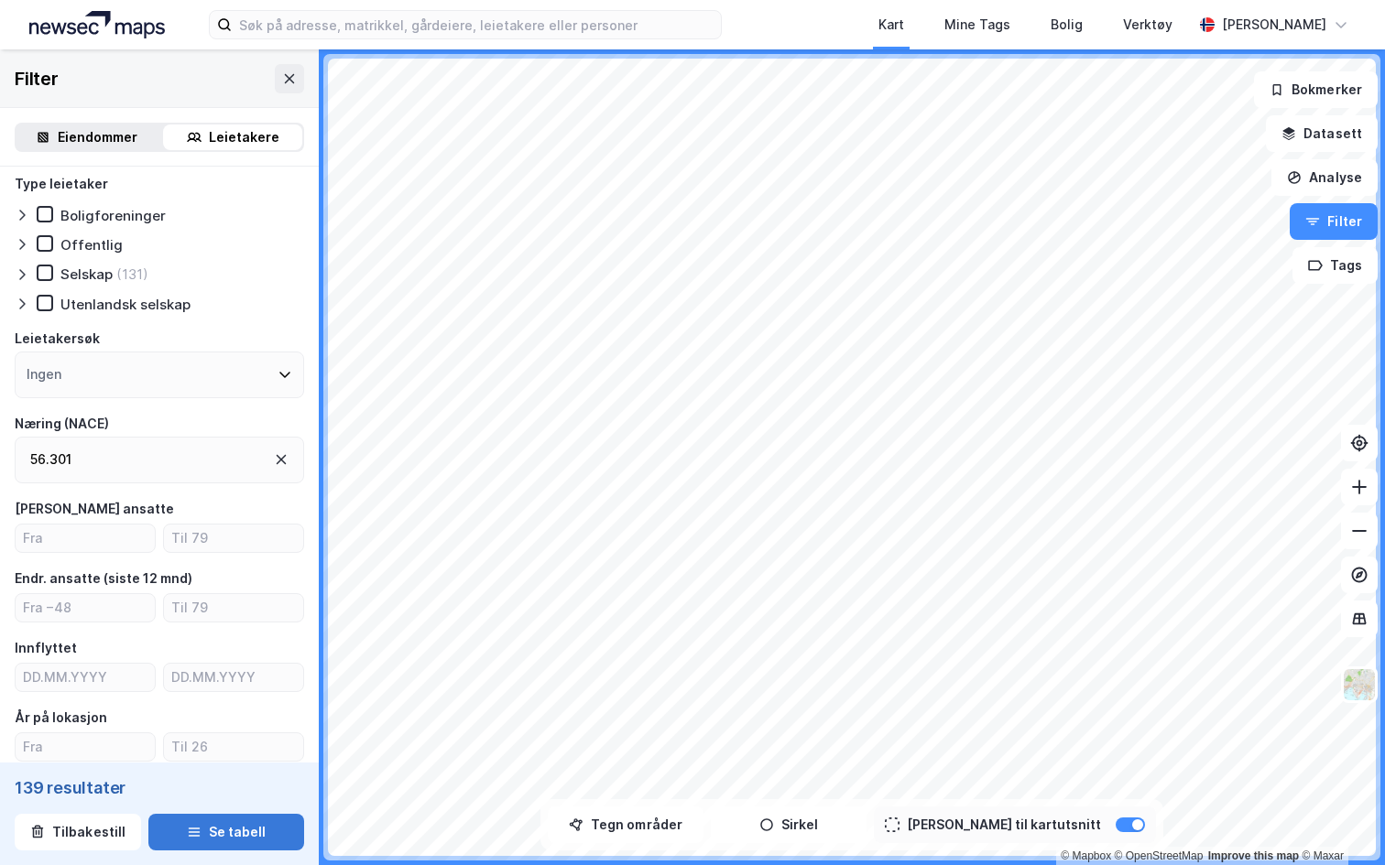
click at [206, 823] on button "Se tabell" at bounding box center [226, 832] width 156 height 37
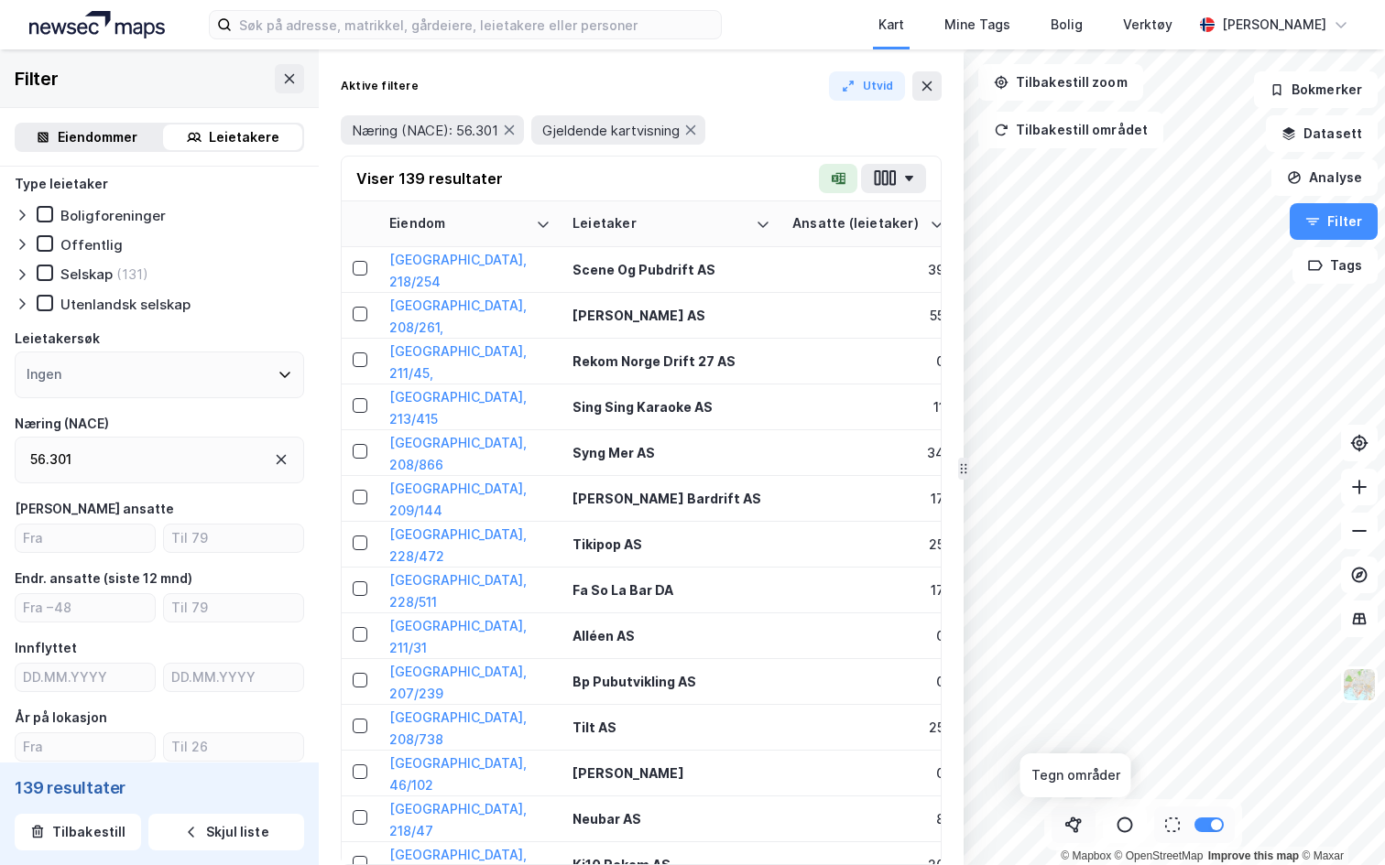
click at [1071, 832] on icon at bounding box center [1073, 825] width 18 height 18
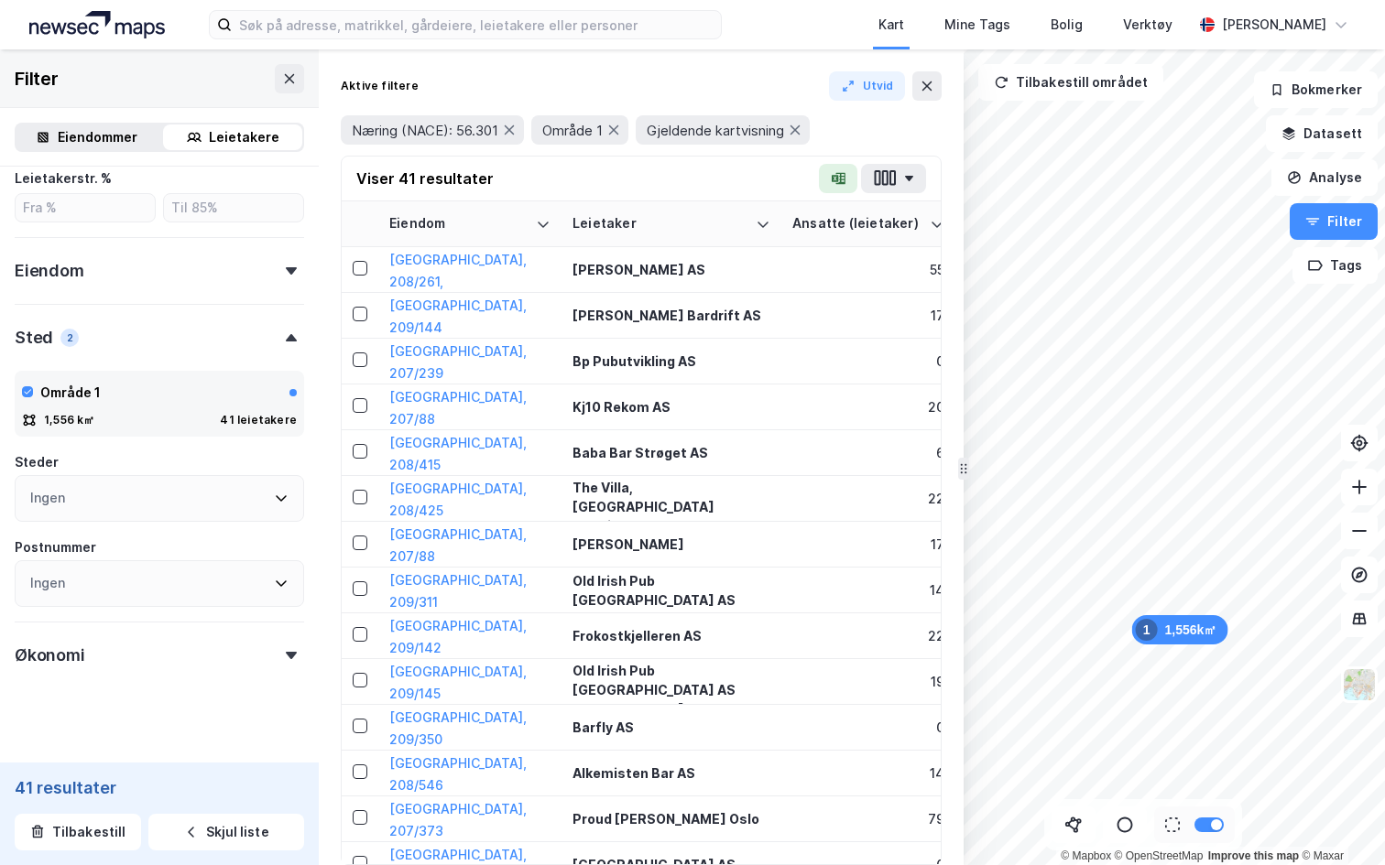
scroll to position [634, 0]
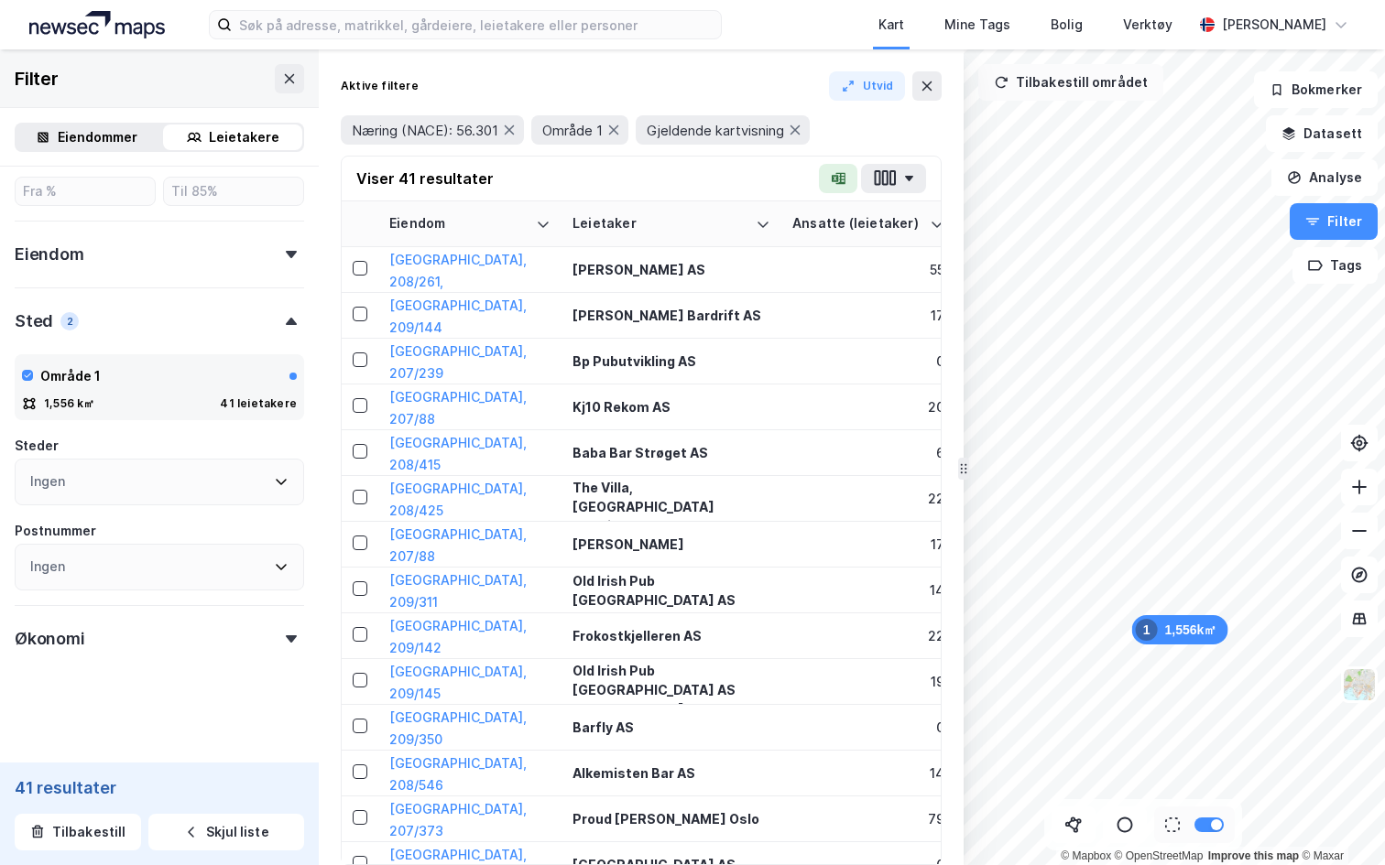
click at [1034, 83] on button "Tilbakestill området" at bounding box center [1070, 82] width 185 height 37
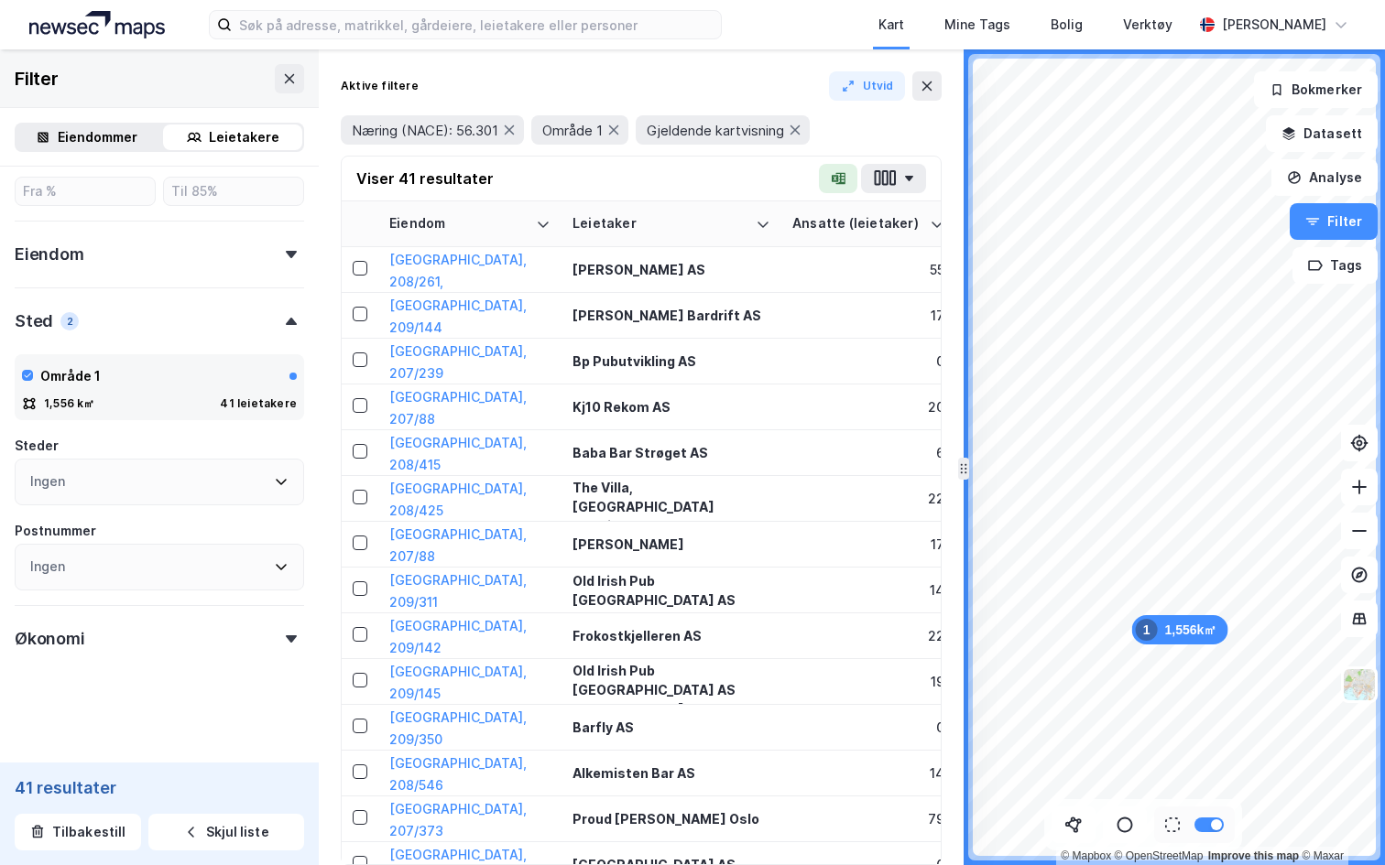
scroll to position [634, 0]
click at [933, 91] on icon at bounding box center [926, 86] width 15 height 15
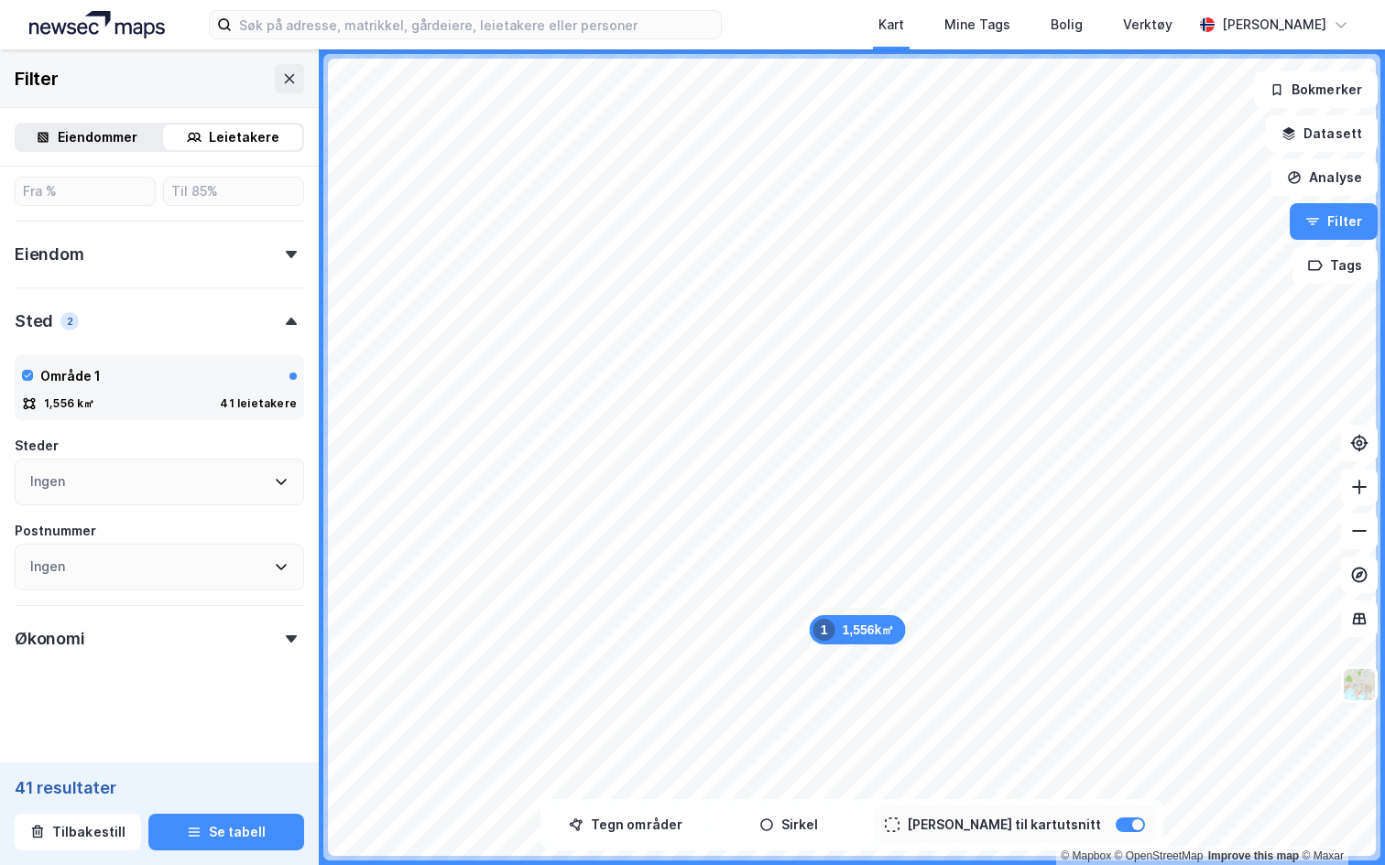
scroll to position [634, 0]
click at [55, 835] on button "Tilbakestill" at bounding box center [78, 832] width 126 height 37
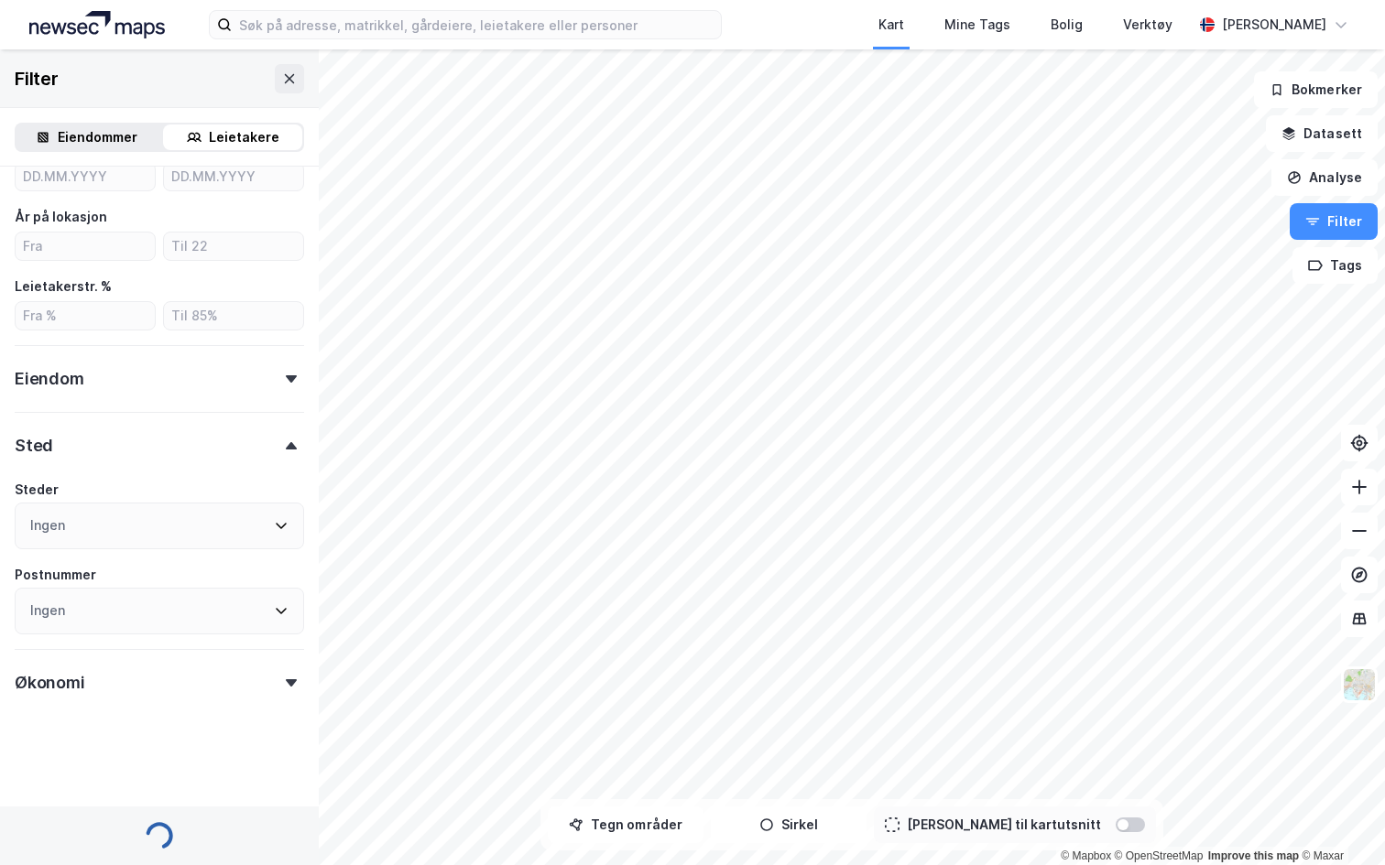
scroll to position [451, 0]
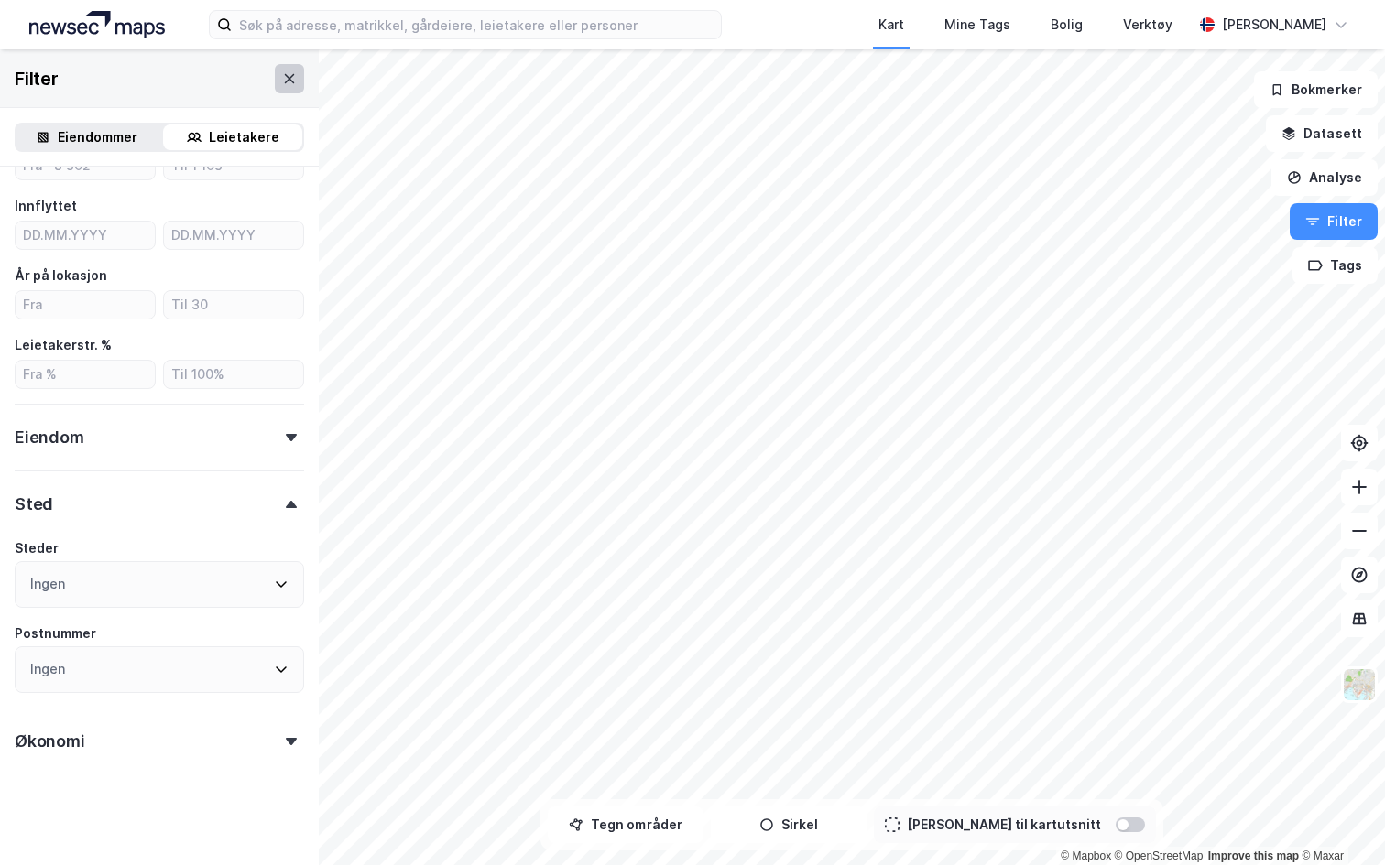
click at [290, 84] on icon at bounding box center [289, 78] width 15 height 15
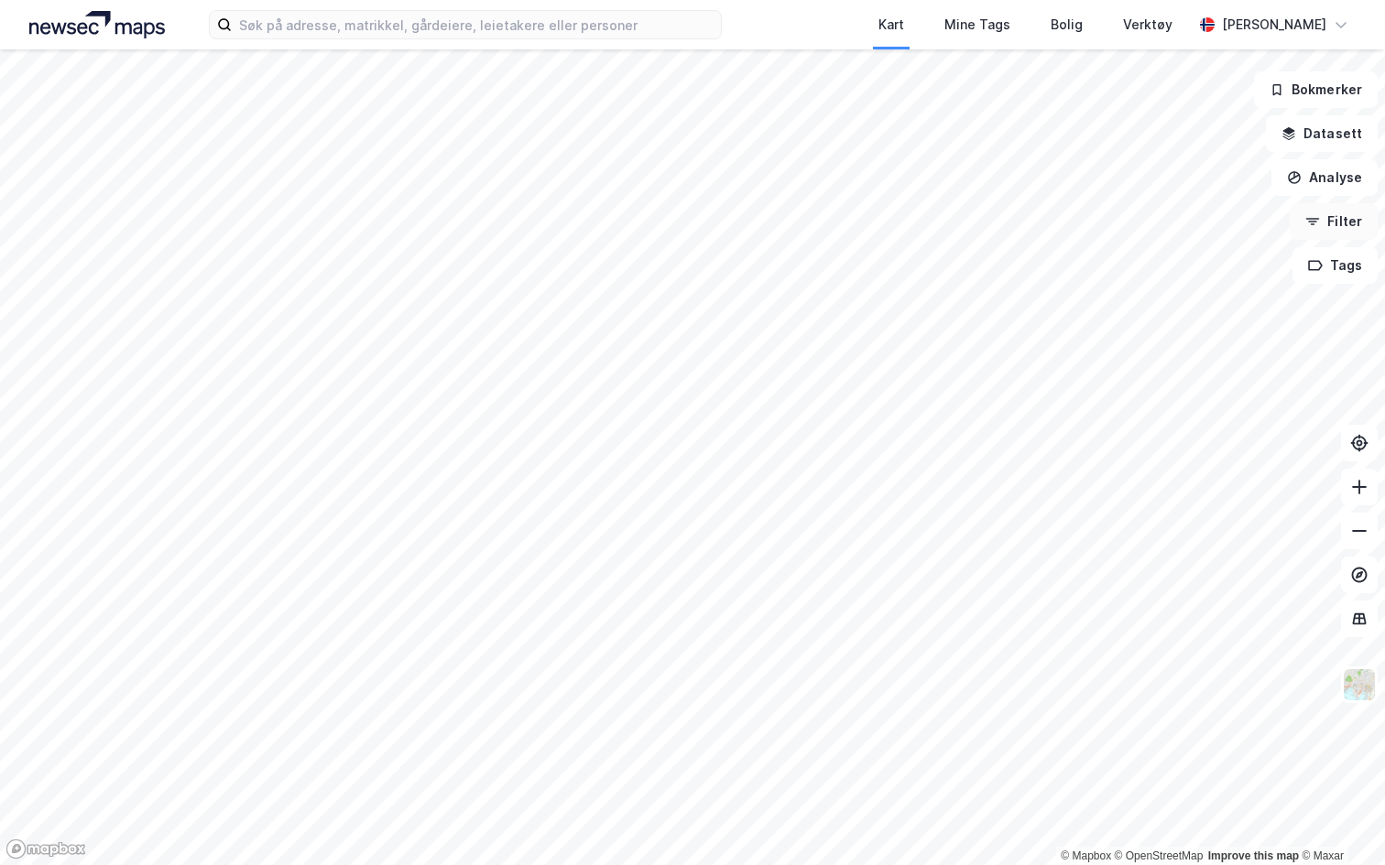
click at [1326, 225] on button "Filter" at bounding box center [1333, 221] width 88 height 37
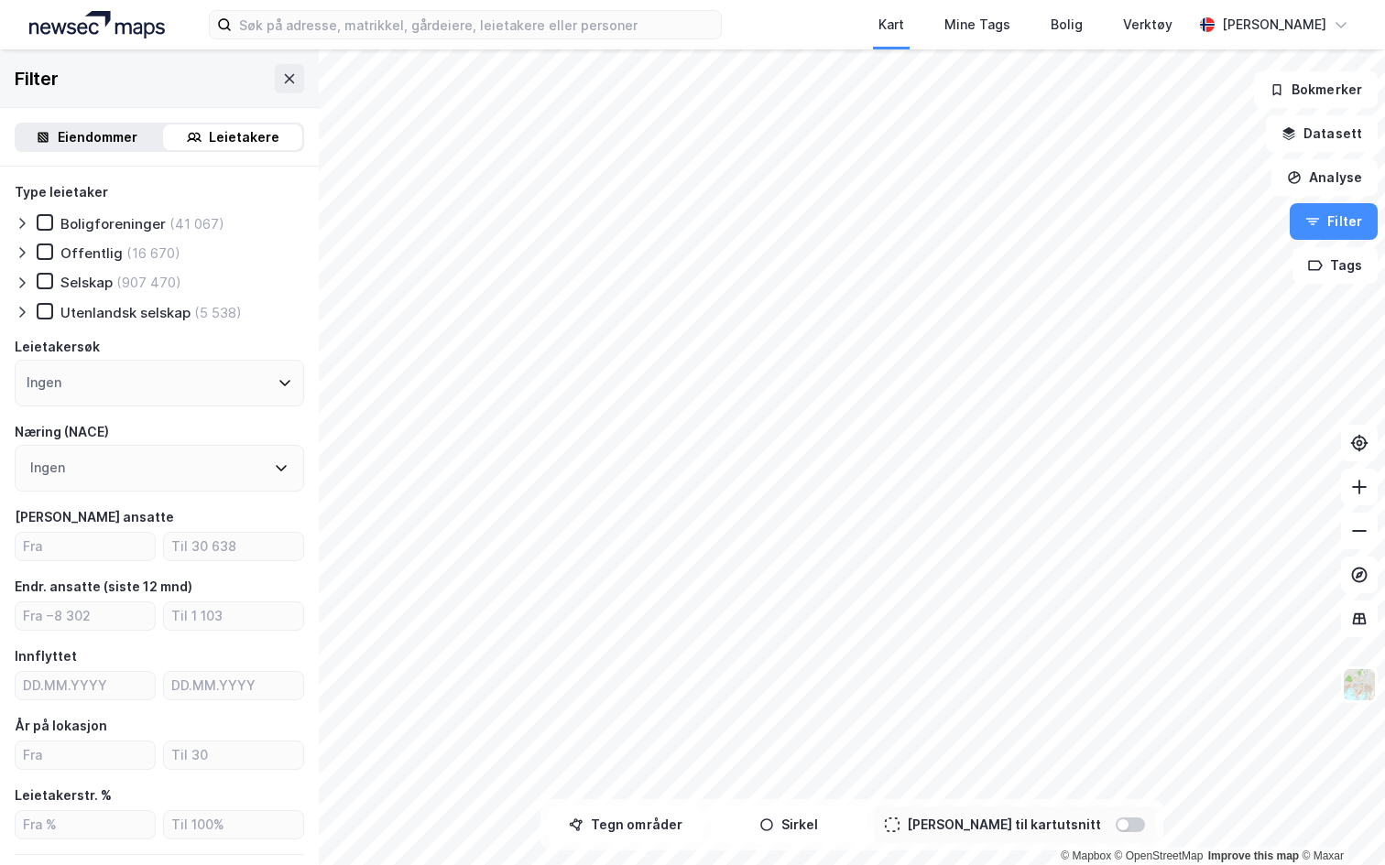
click at [103, 133] on div "Eiendommer" at bounding box center [98, 137] width 80 height 22
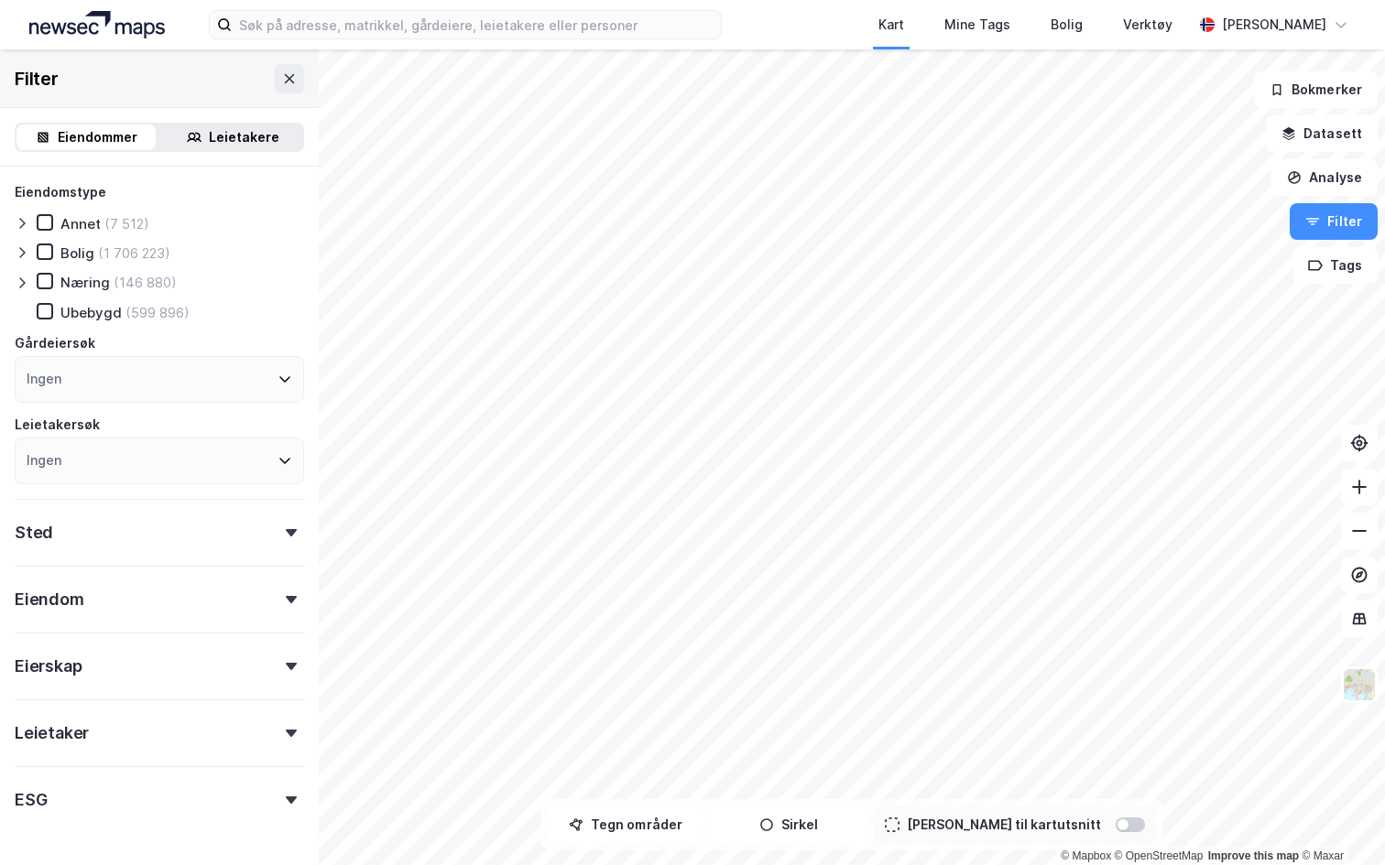
click at [136, 723] on div "Leietaker" at bounding box center [159, 726] width 289 height 52
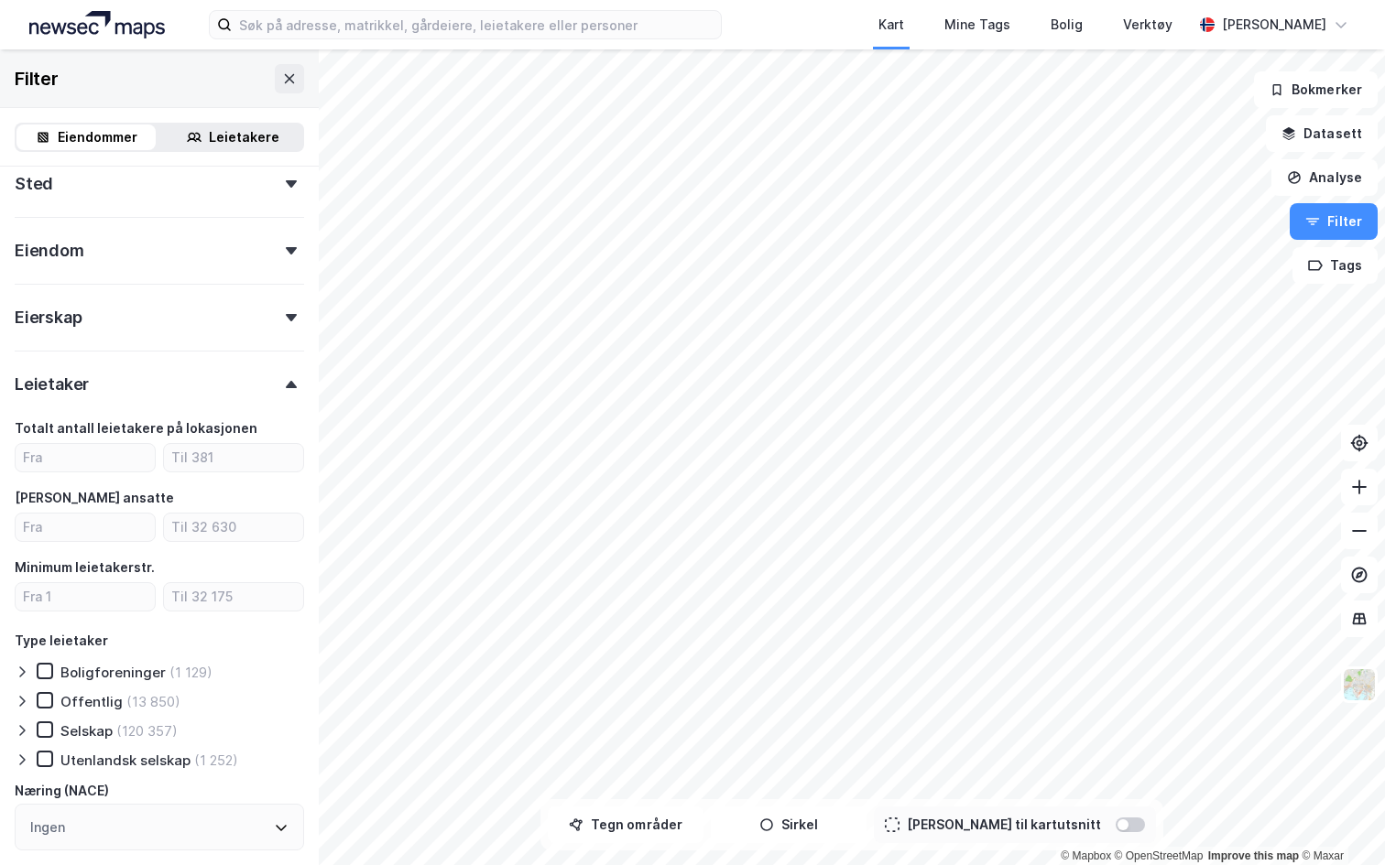
scroll to position [408, 0]
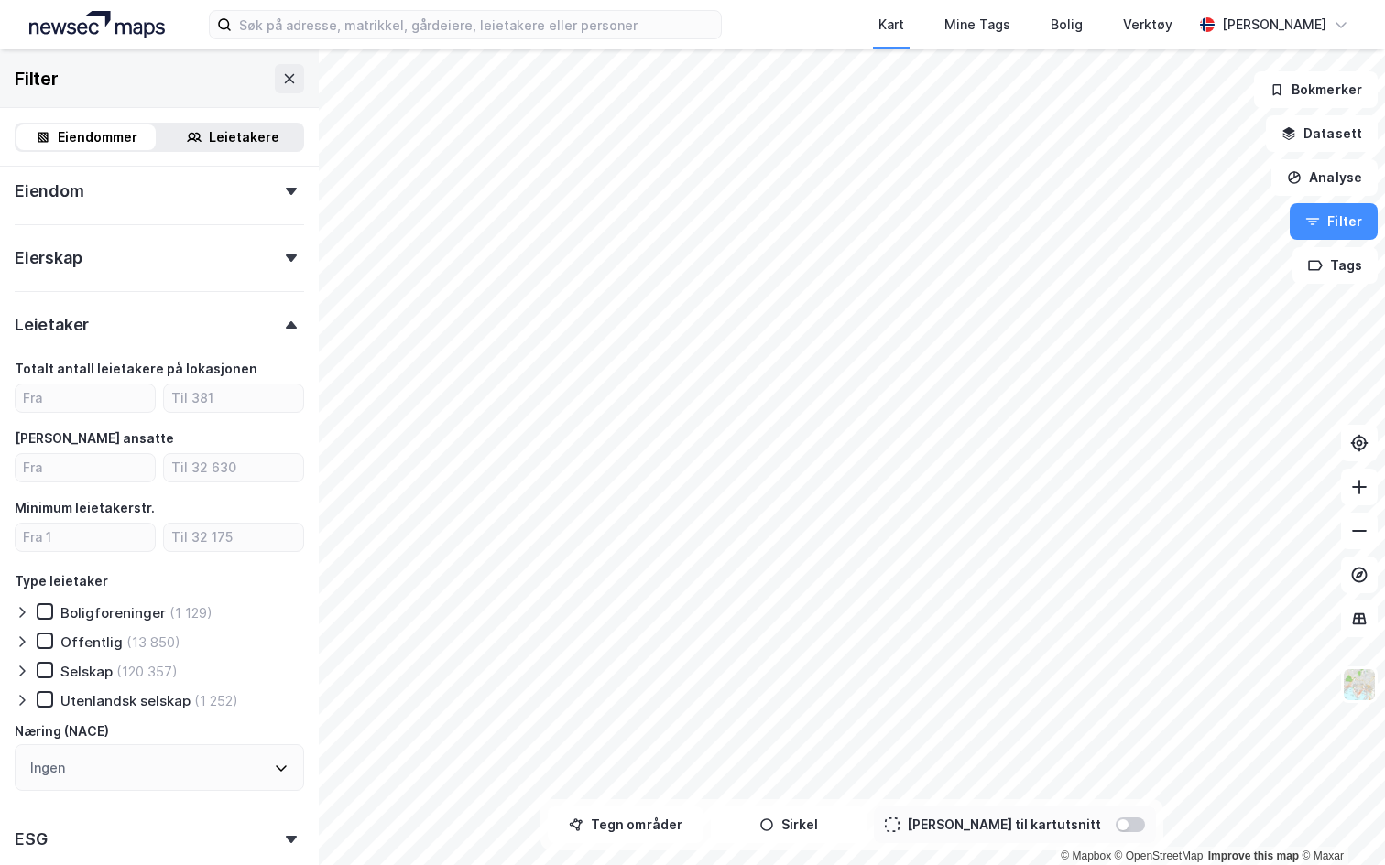
click at [129, 749] on div "Ingen" at bounding box center [159, 768] width 289 height 47
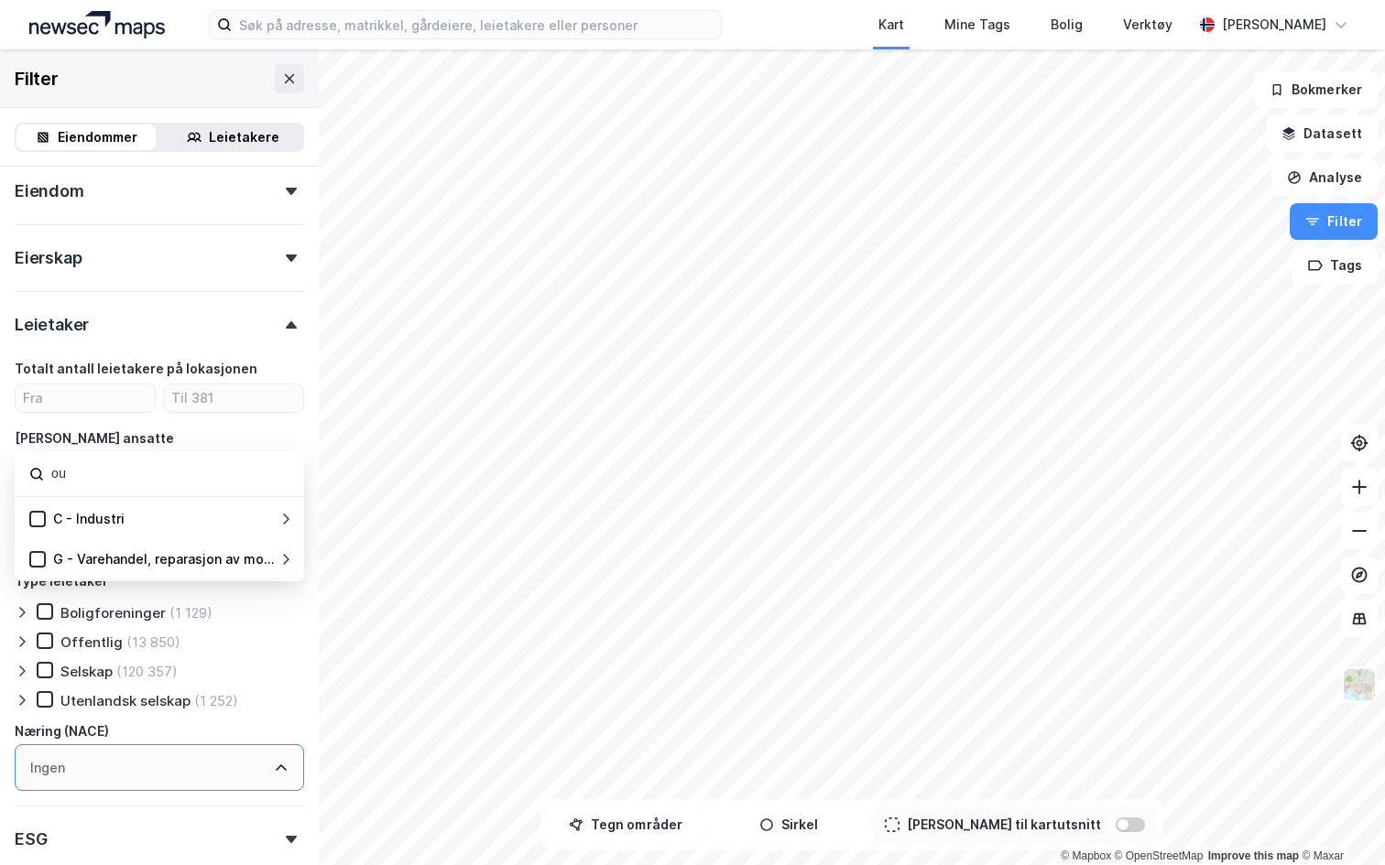
type input "o"
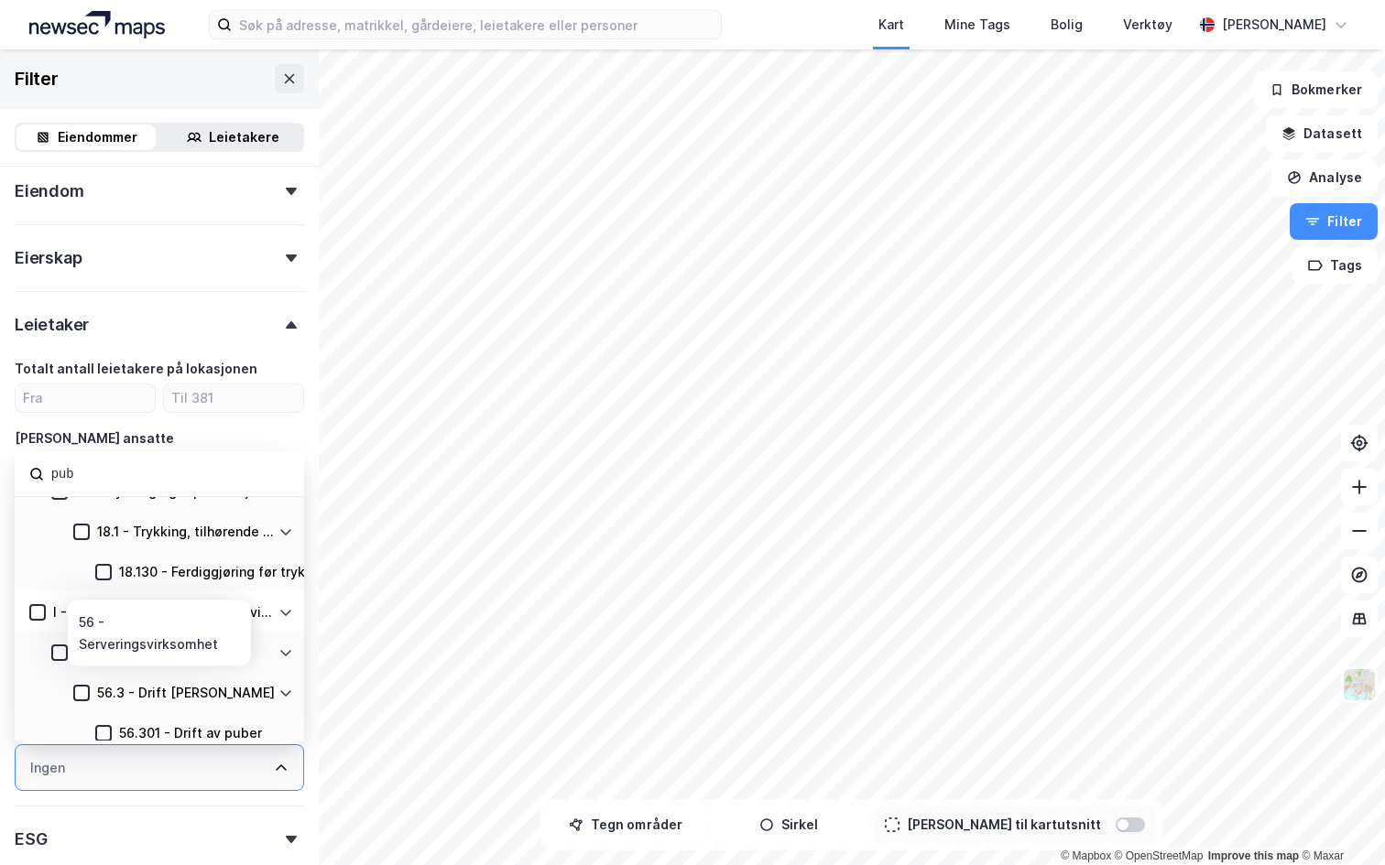
scroll to position [79, 0]
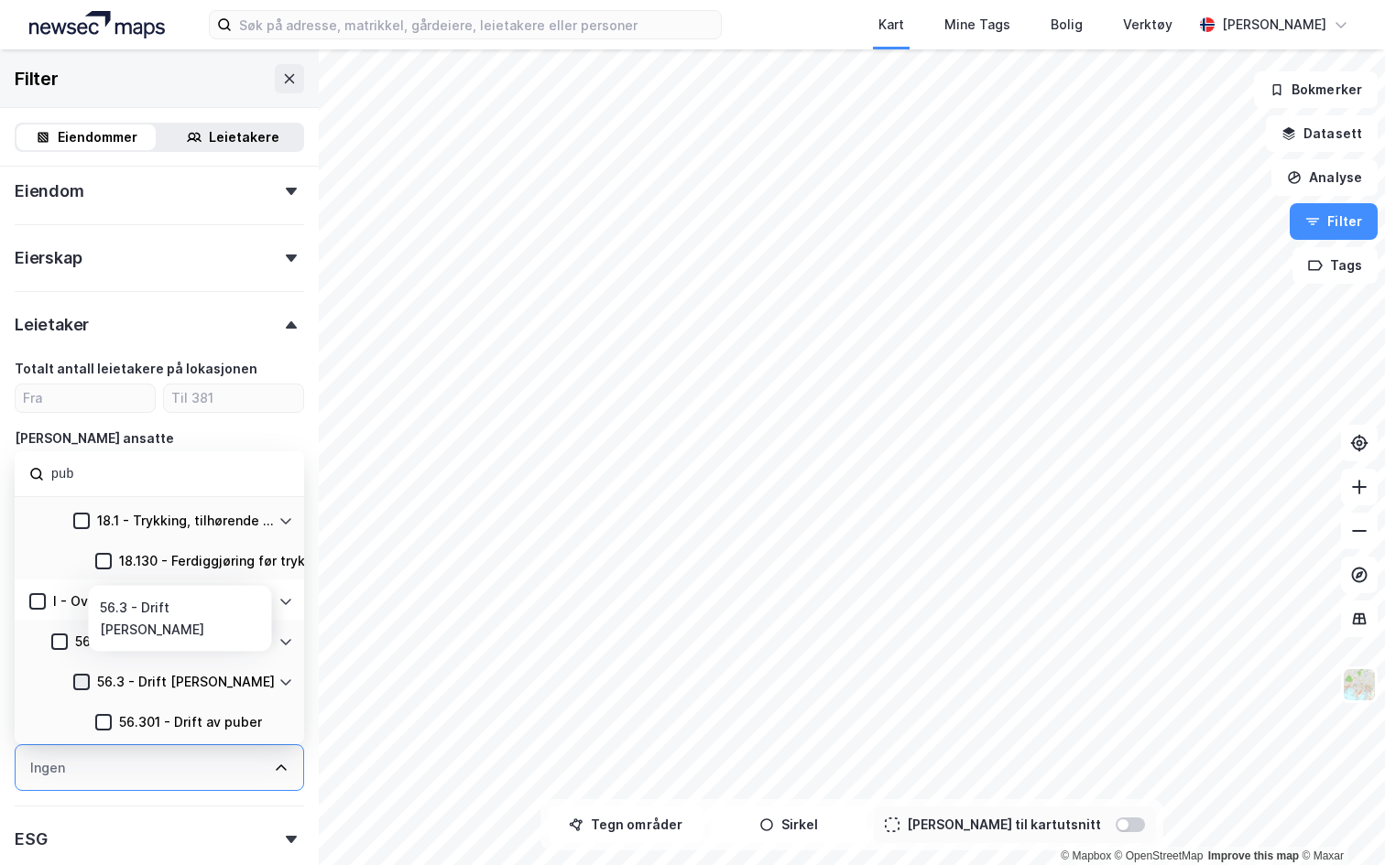
type input "pub"
click at [81, 684] on icon at bounding box center [82, 683] width 10 height 6
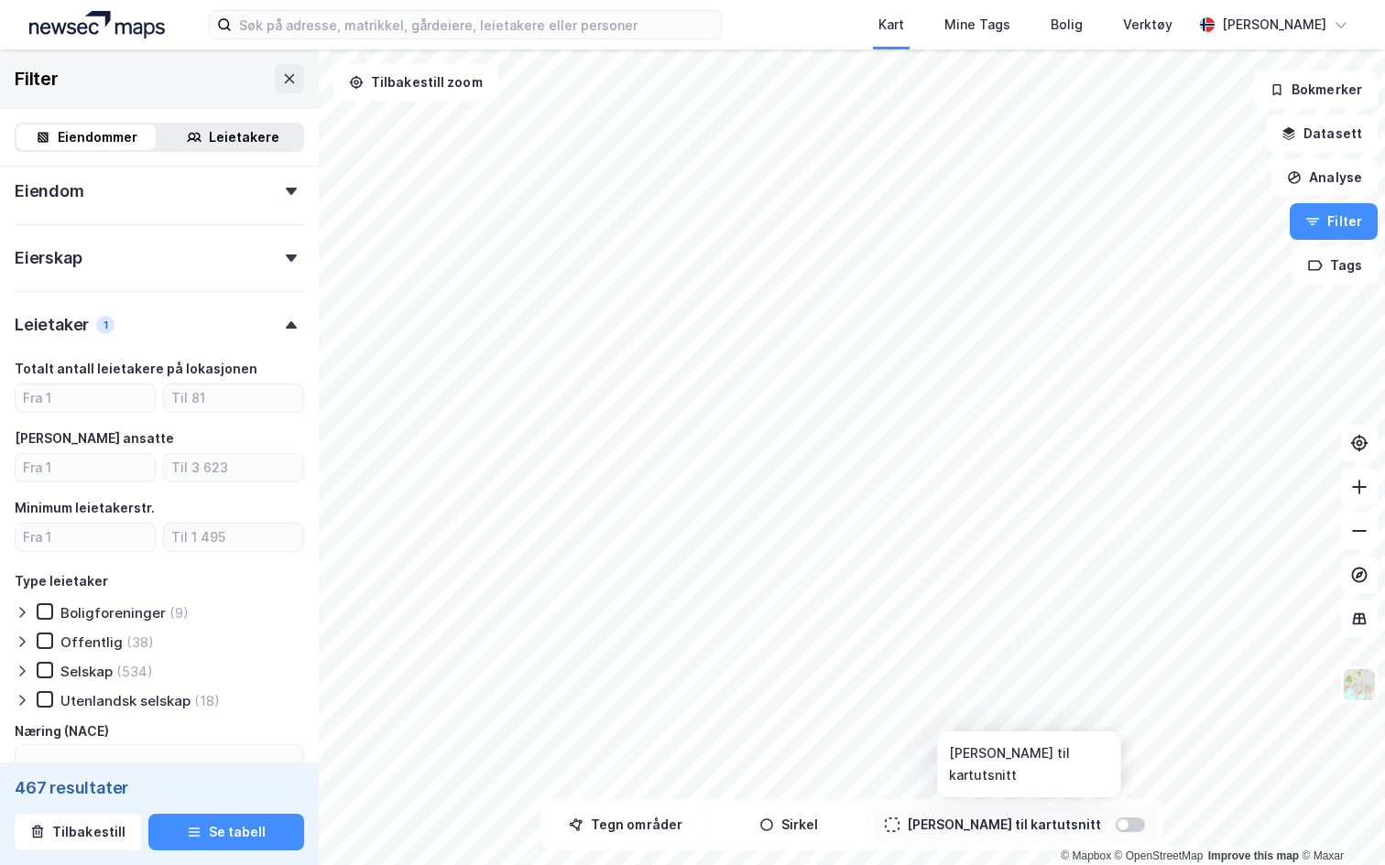
click at [1115, 827] on div at bounding box center [1129, 825] width 29 height 15
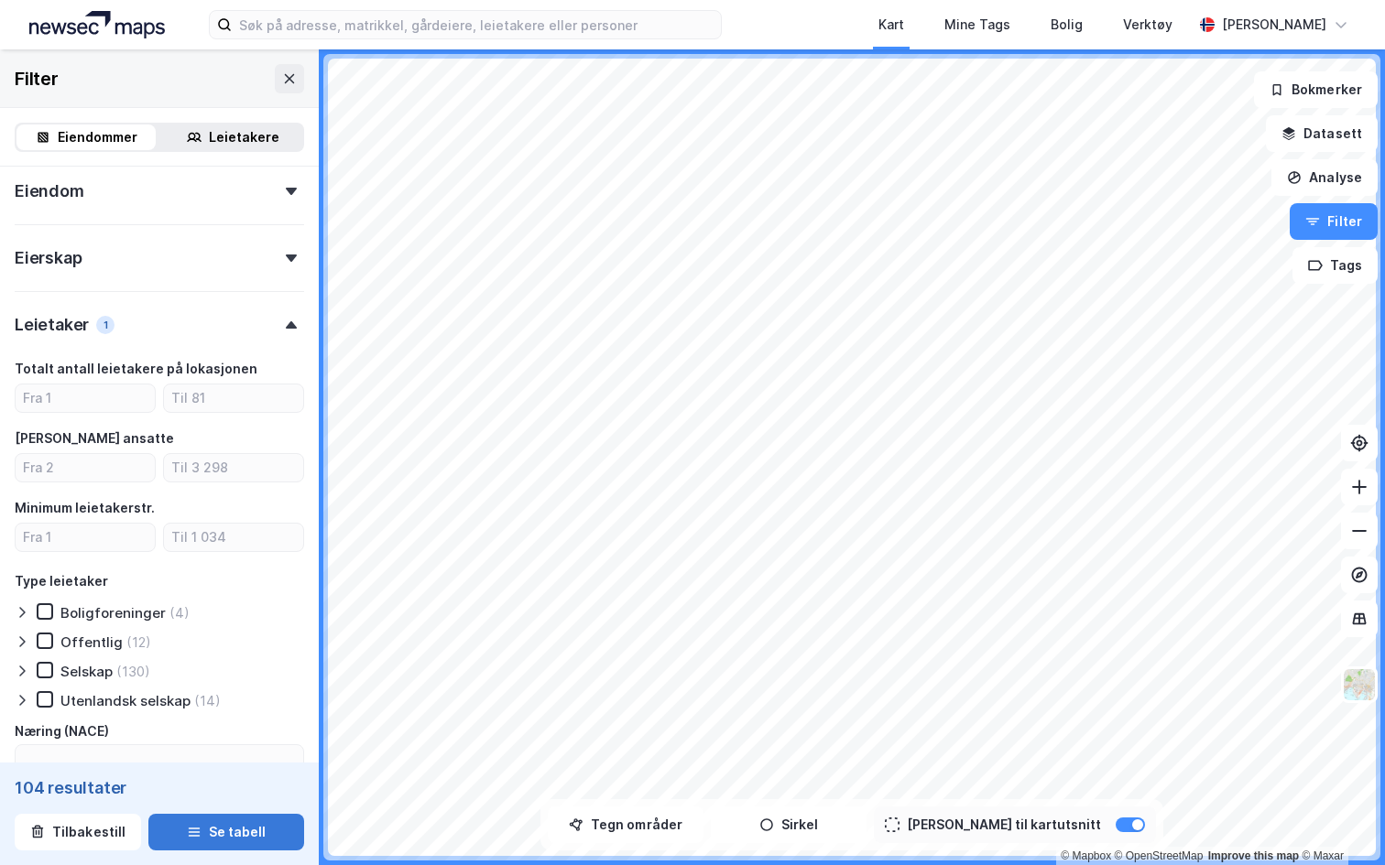
click at [253, 828] on button "Se tabell" at bounding box center [226, 832] width 156 height 37
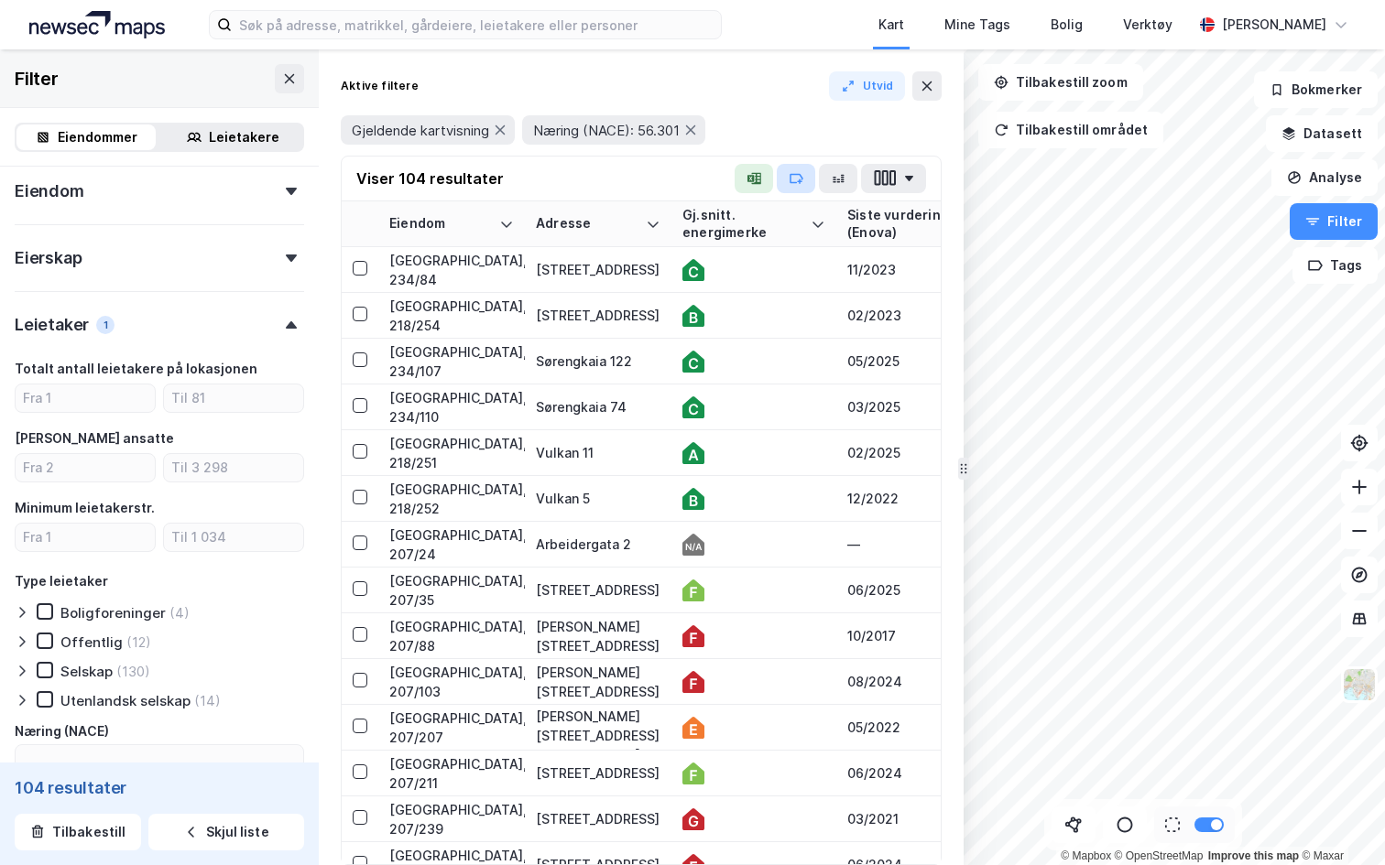
click at [799, 173] on icon "button" at bounding box center [795, 178] width 15 height 15
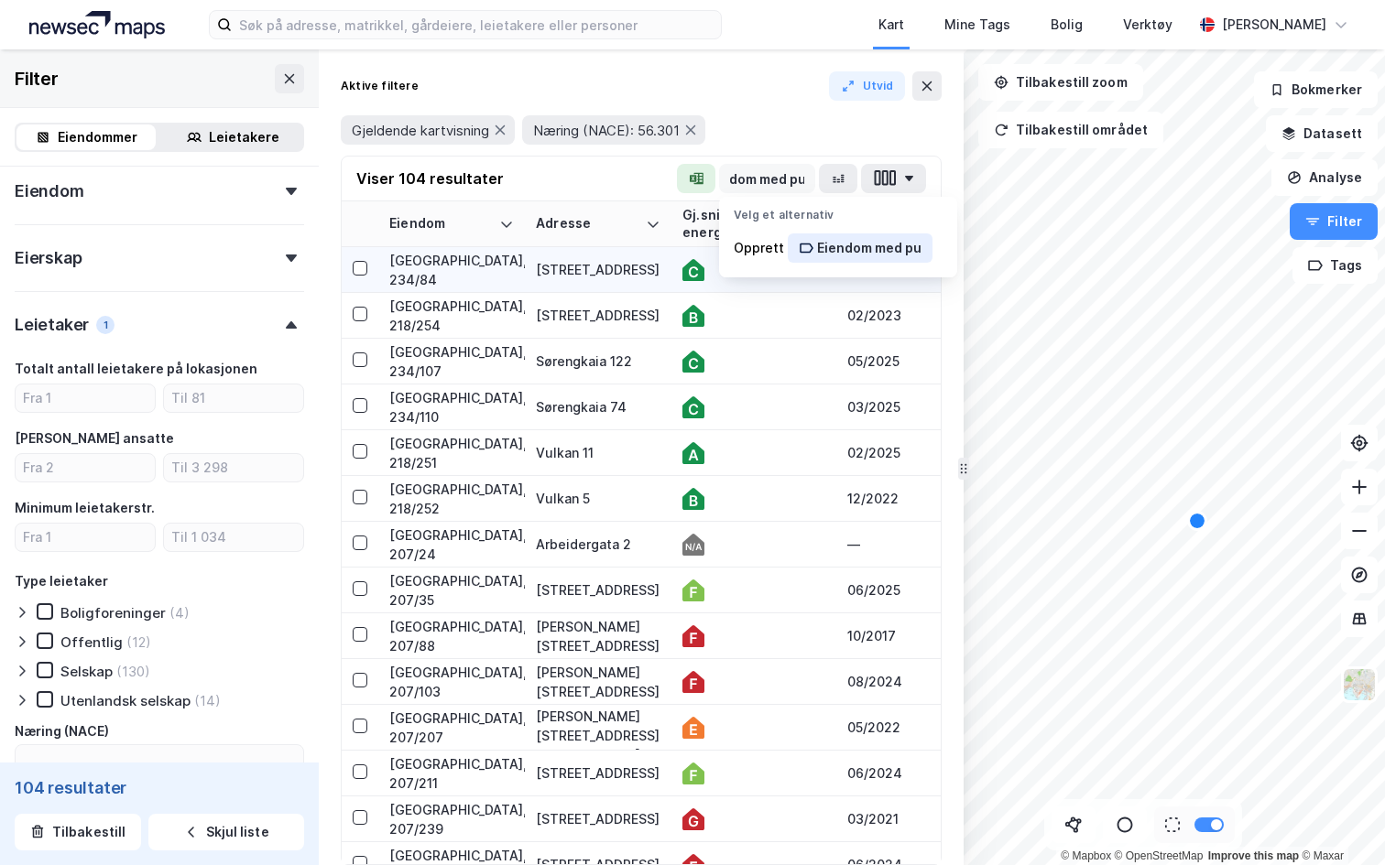
scroll to position [0, 37]
type input "Eiendom med pub"
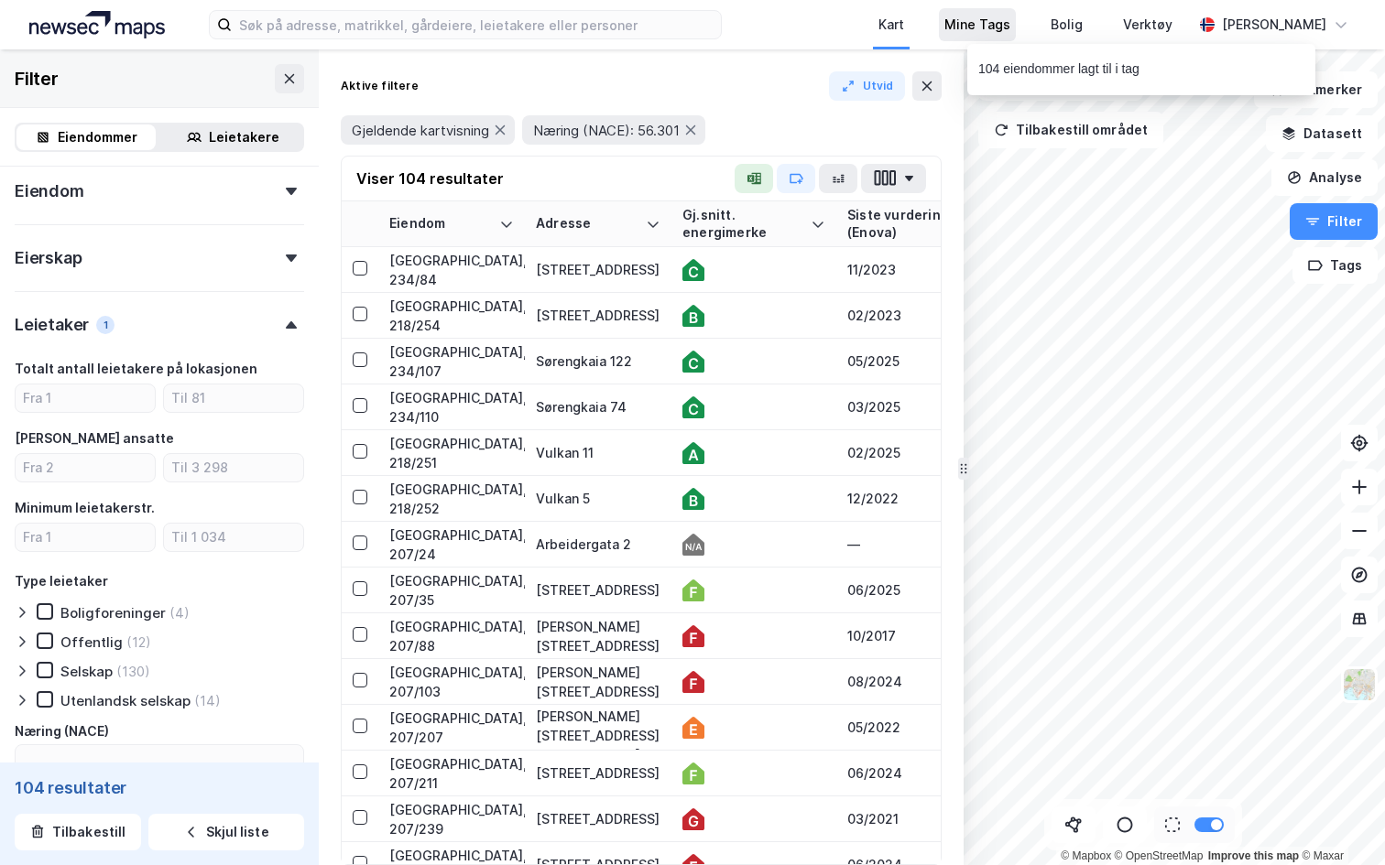
click at [965, 29] on div "Mine Tags" at bounding box center [977, 25] width 66 height 22
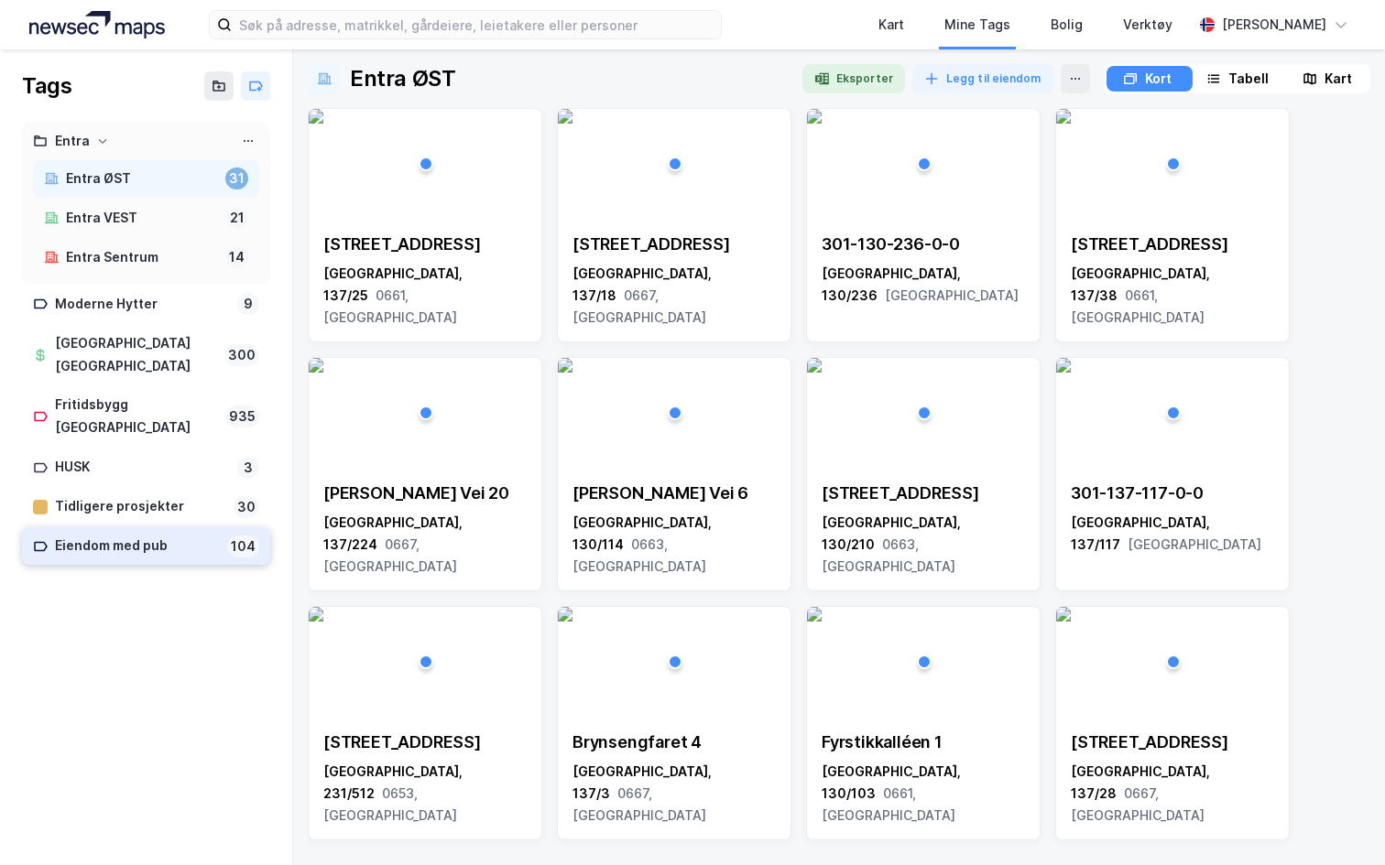
click at [142, 535] on div "Eiendom med pub" at bounding box center [137, 546] width 165 height 23
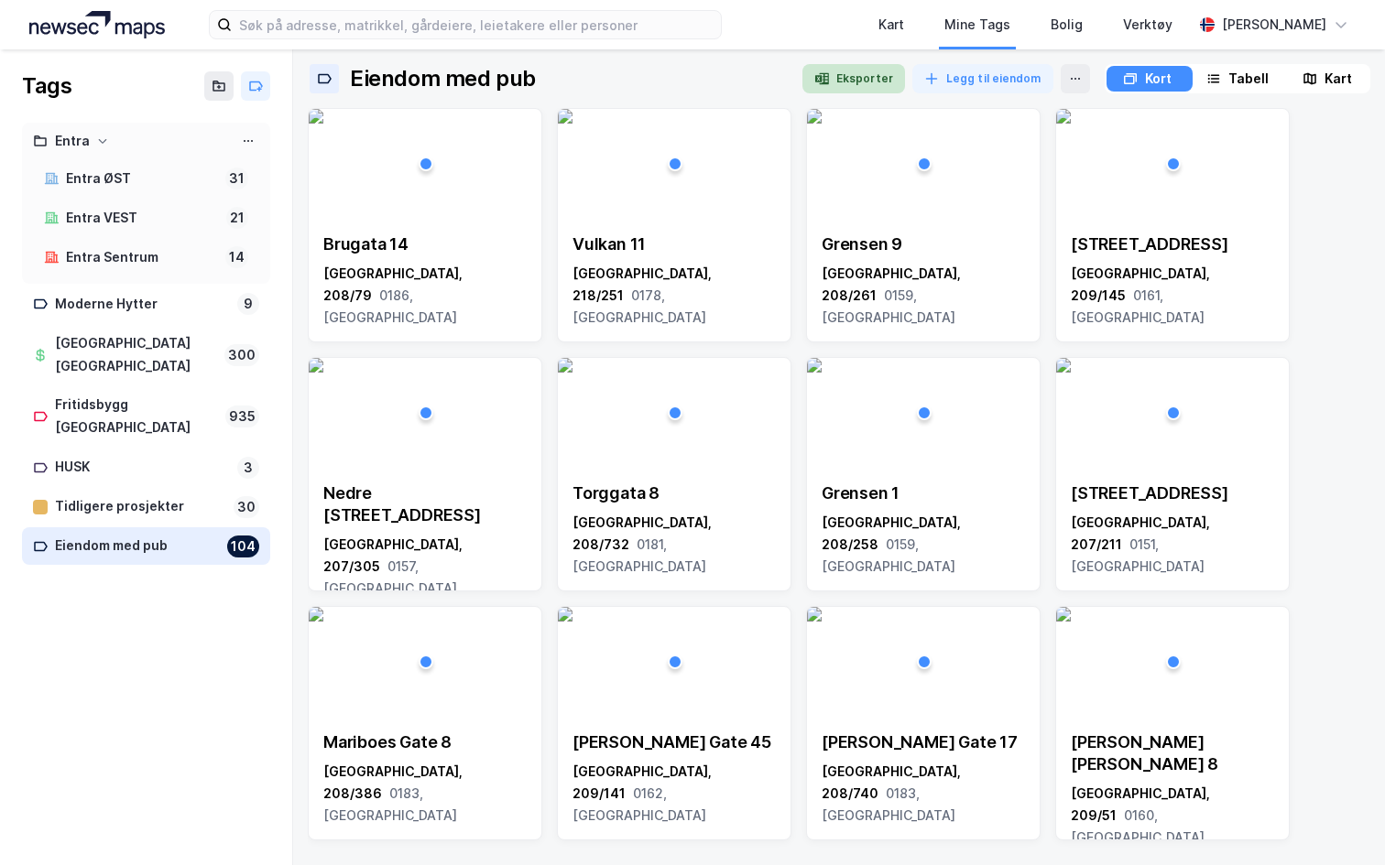
click at [855, 72] on button "Eksporter" at bounding box center [853, 78] width 103 height 29
